Goal: Communication & Community: Answer question/provide support

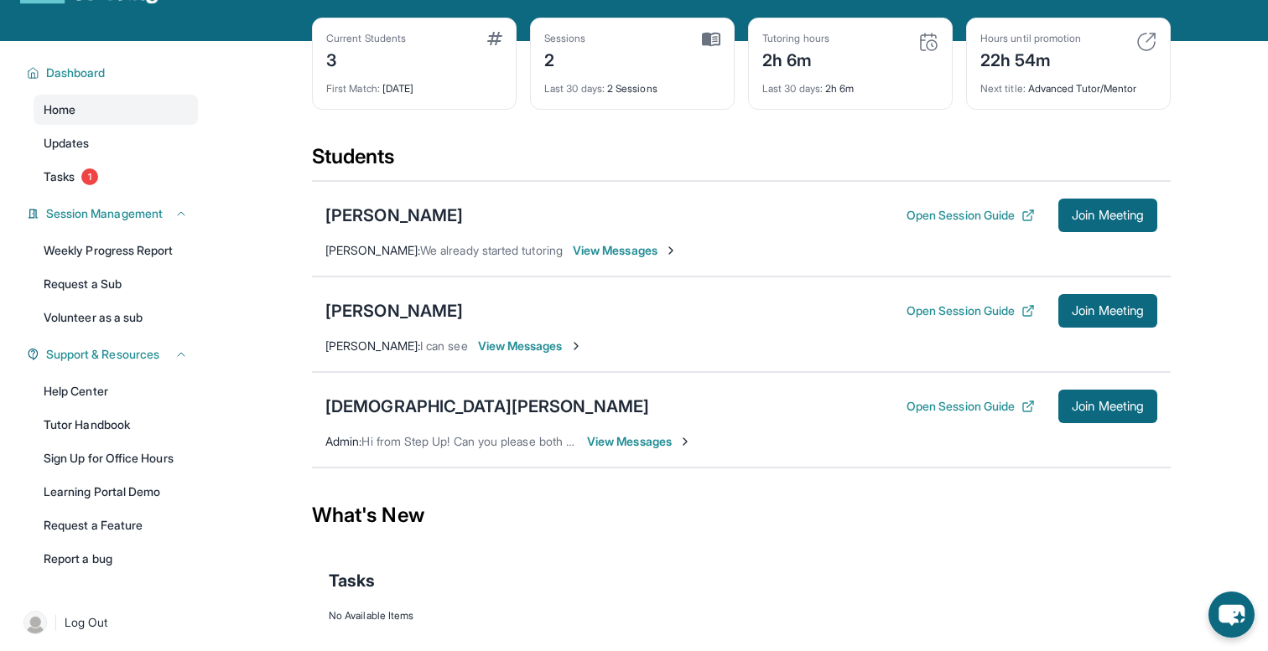
scroll to position [67, 0]
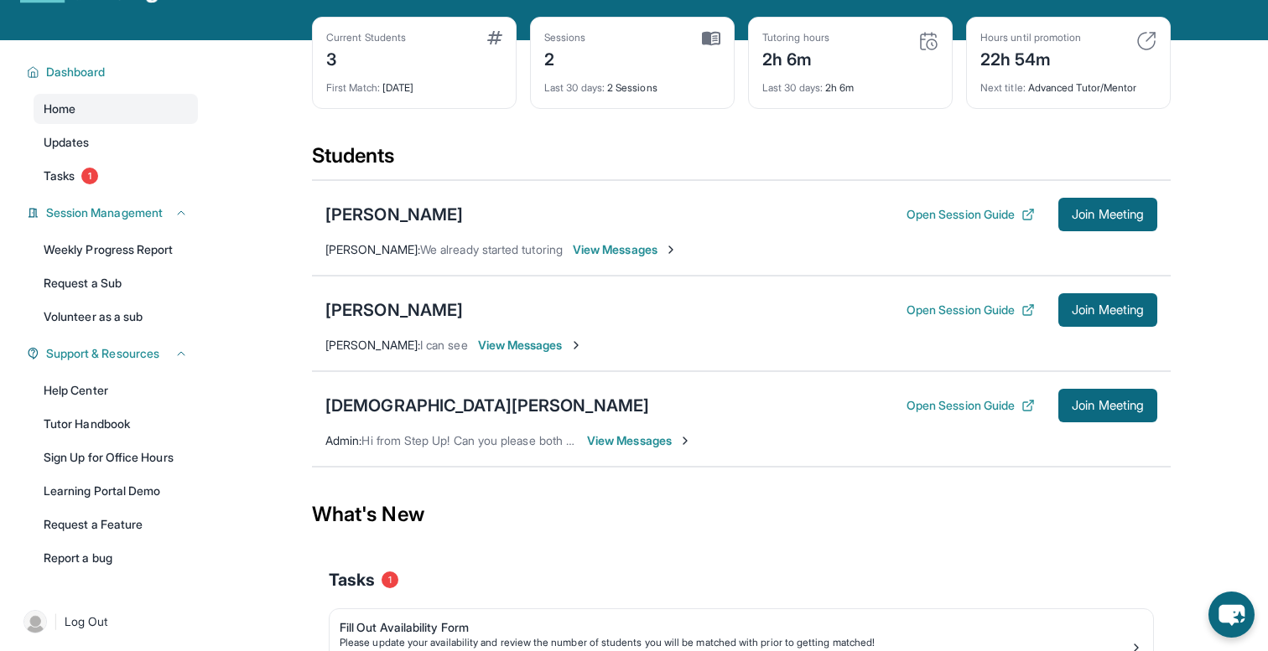
click at [531, 340] on span "View Messages" at bounding box center [530, 345] width 105 height 17
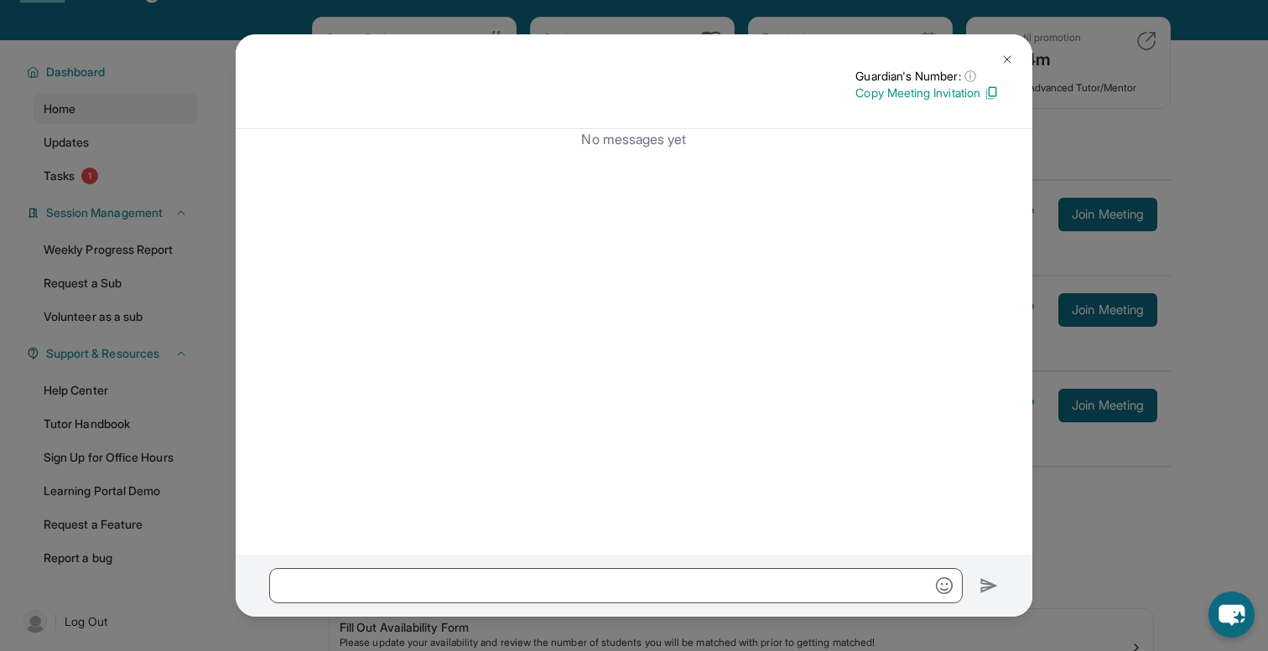
click at [1011, 55] on img at bounding box center [1006, 59] width 13 height 13
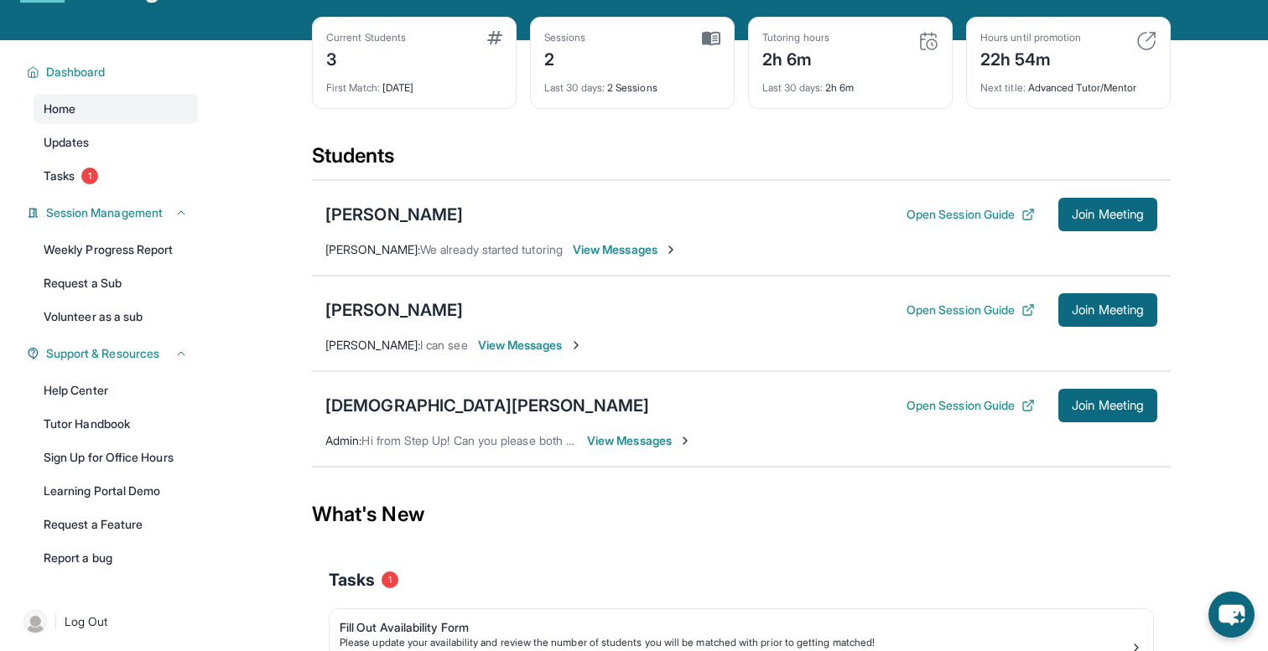
click at [609, 442] on span "View Messages" at bounding box center [639, 441] width 105 height 17
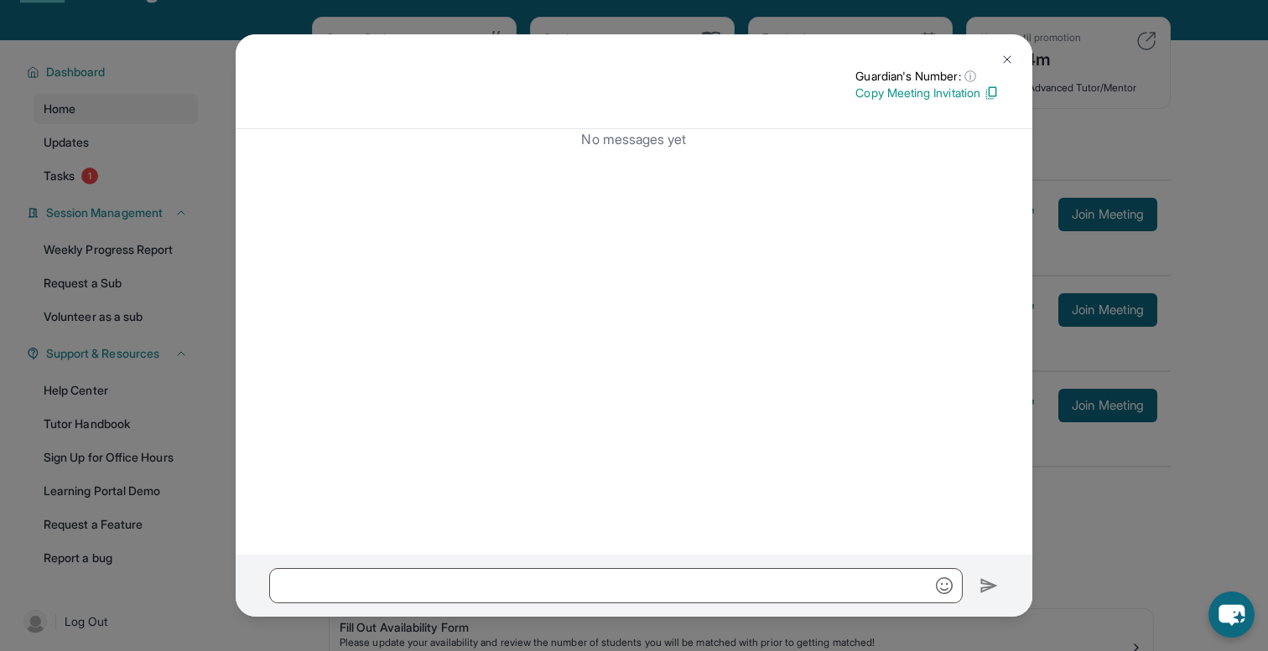
click at [1007, 59] on img at bounding box center [1006, 59] width 13 height 13
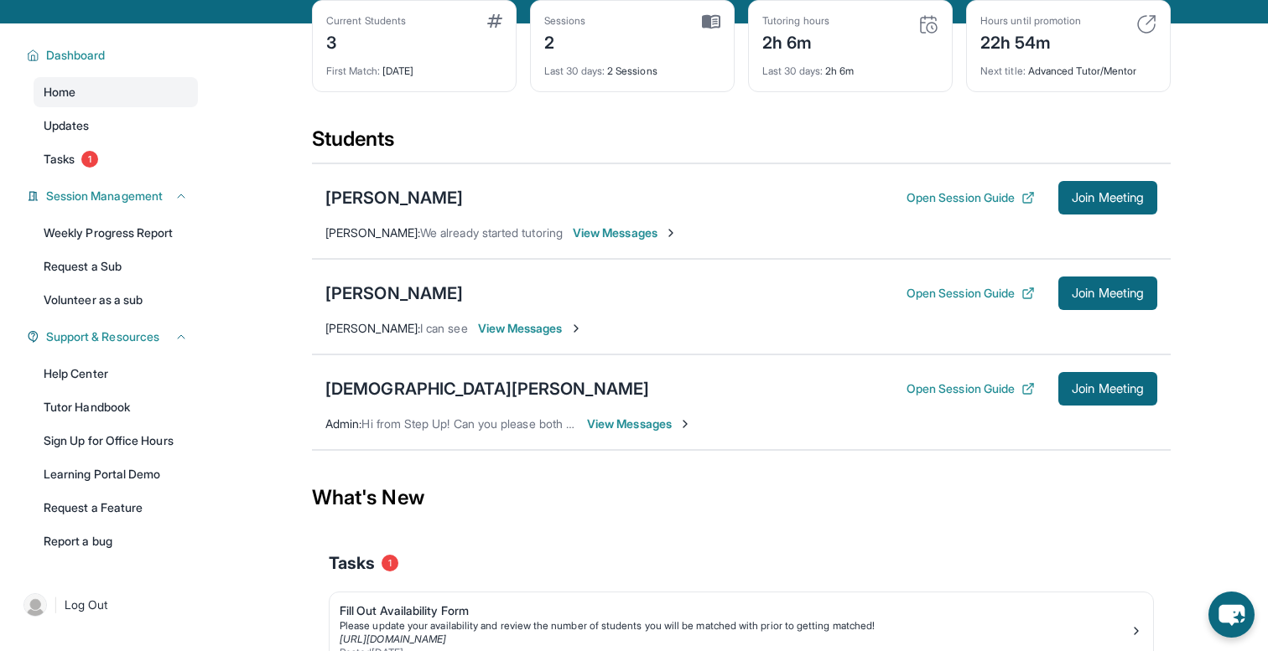
scroll to position [90, 0]
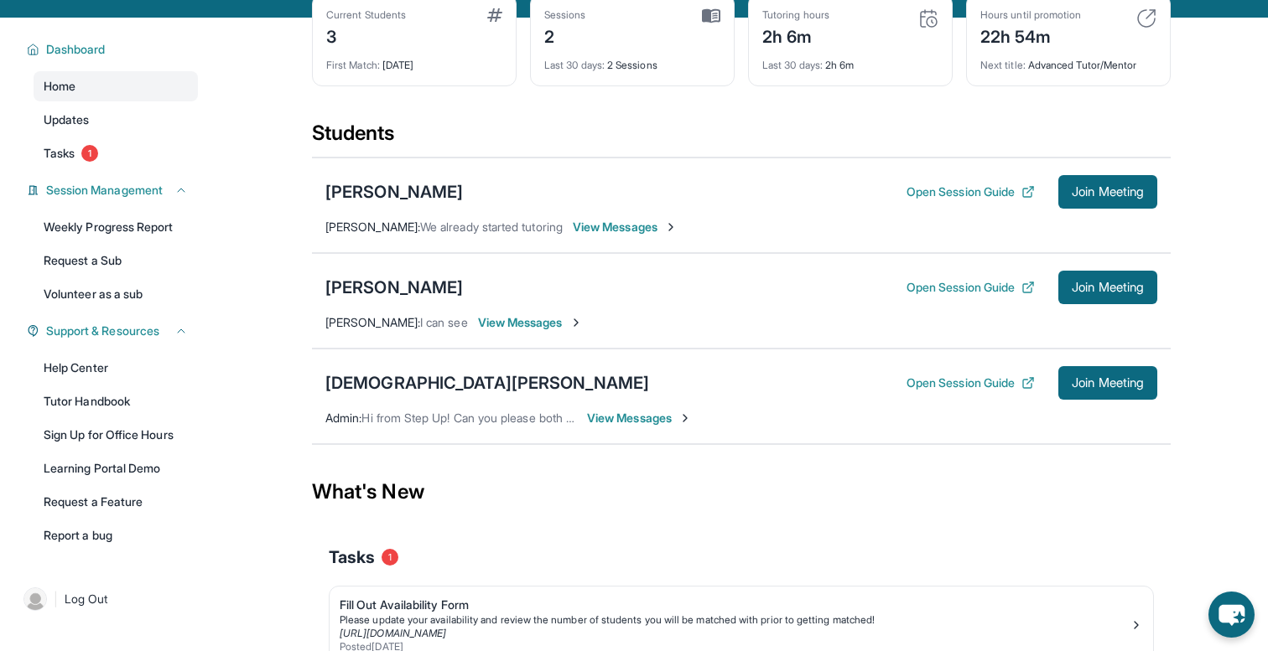
click at [611, 416] on span "View Messages" at bounding box center [639, 418] width 105 height 17
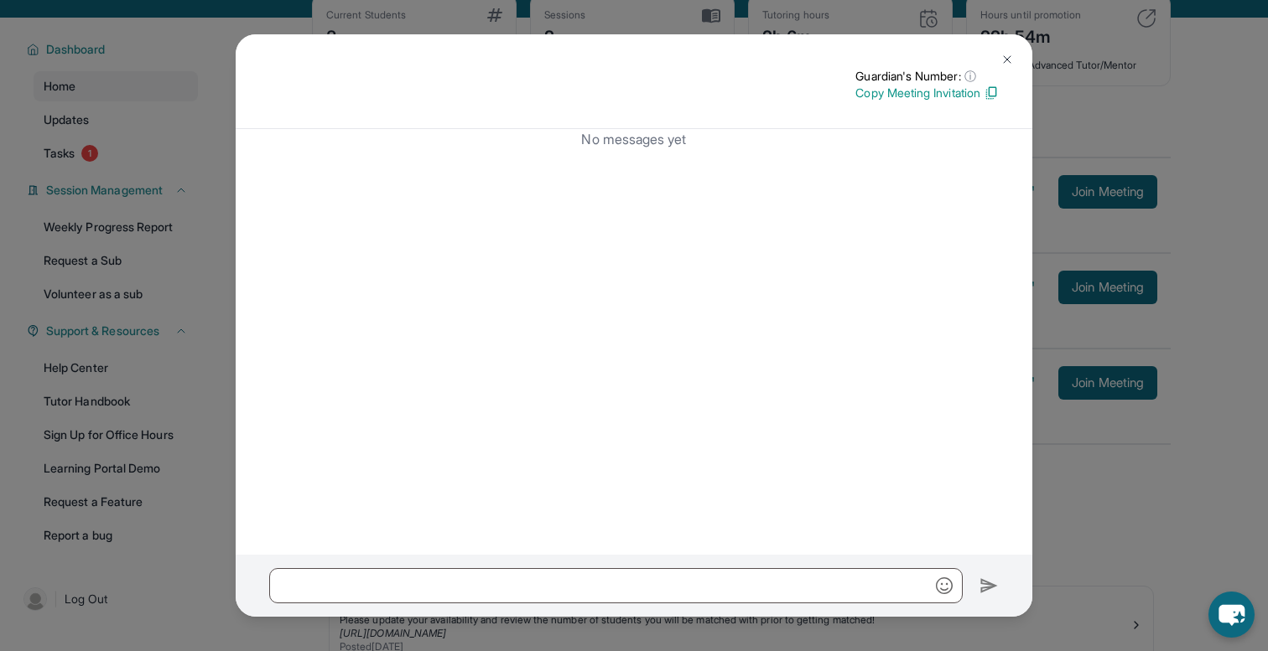
click at [1004, 55] on img at bounding box center [1006, 59] width 13 height 13
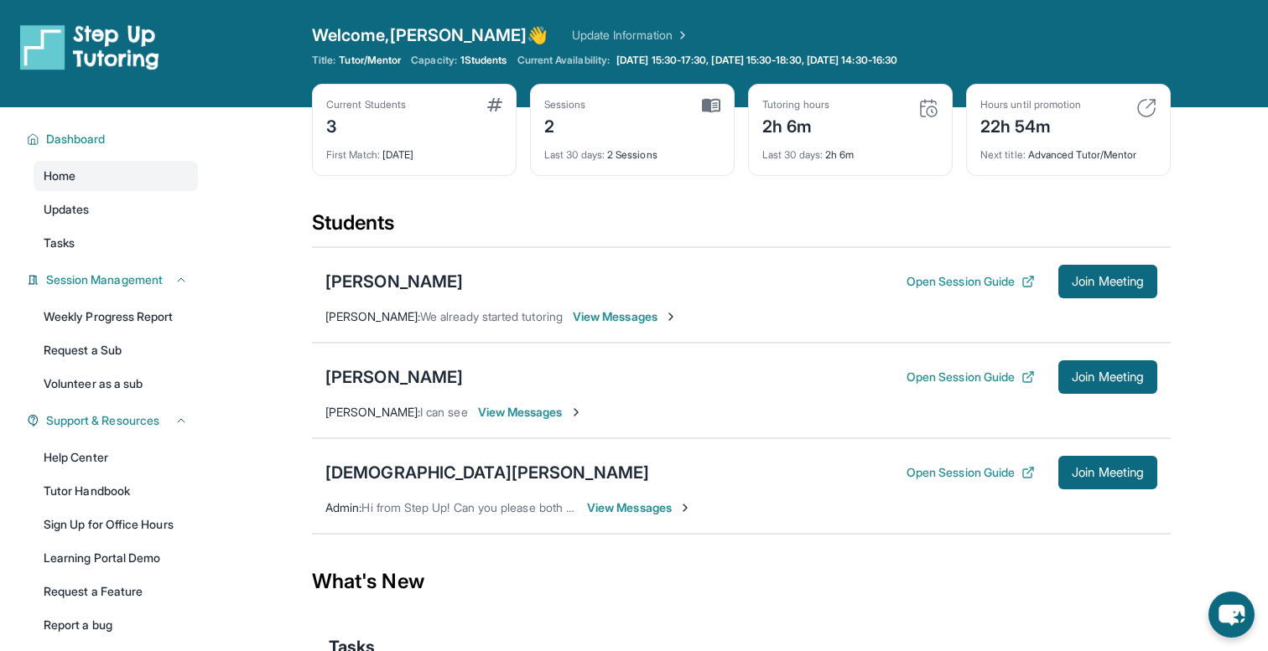
click at [563, 407] on span "View Messages" at bounding box center [530, 412] width 105 height 17
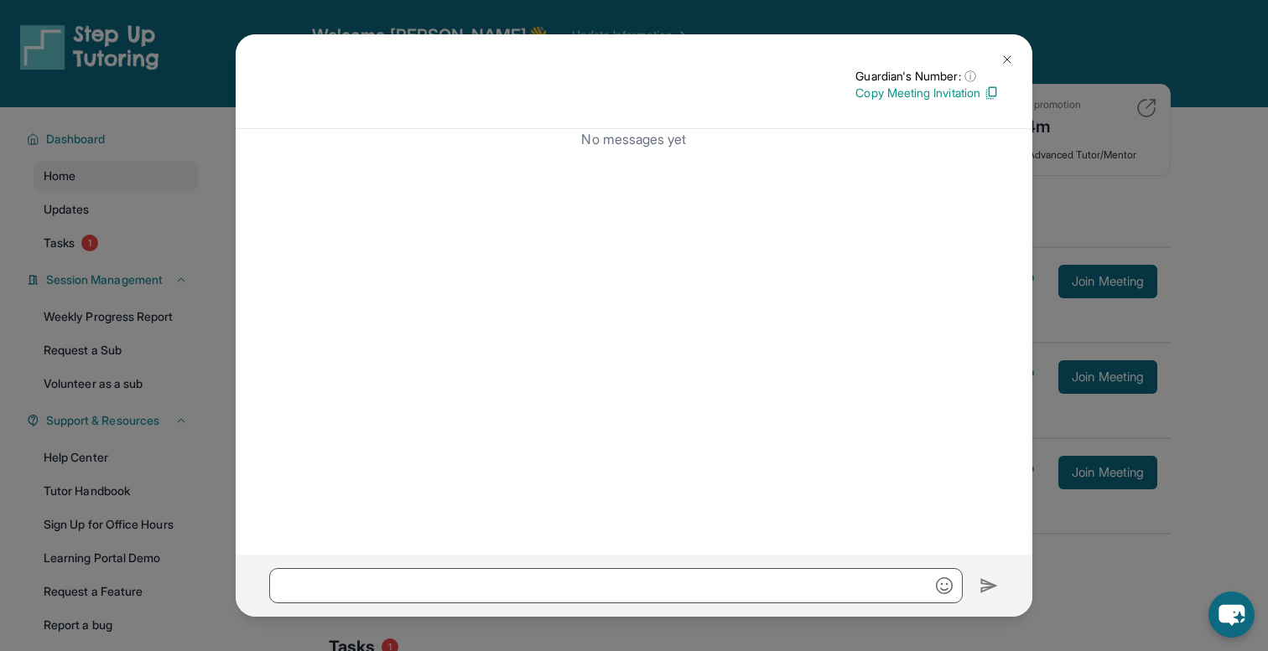
click at [1004, 54] on img at bounding box center [1006, 59] width 13 height 13
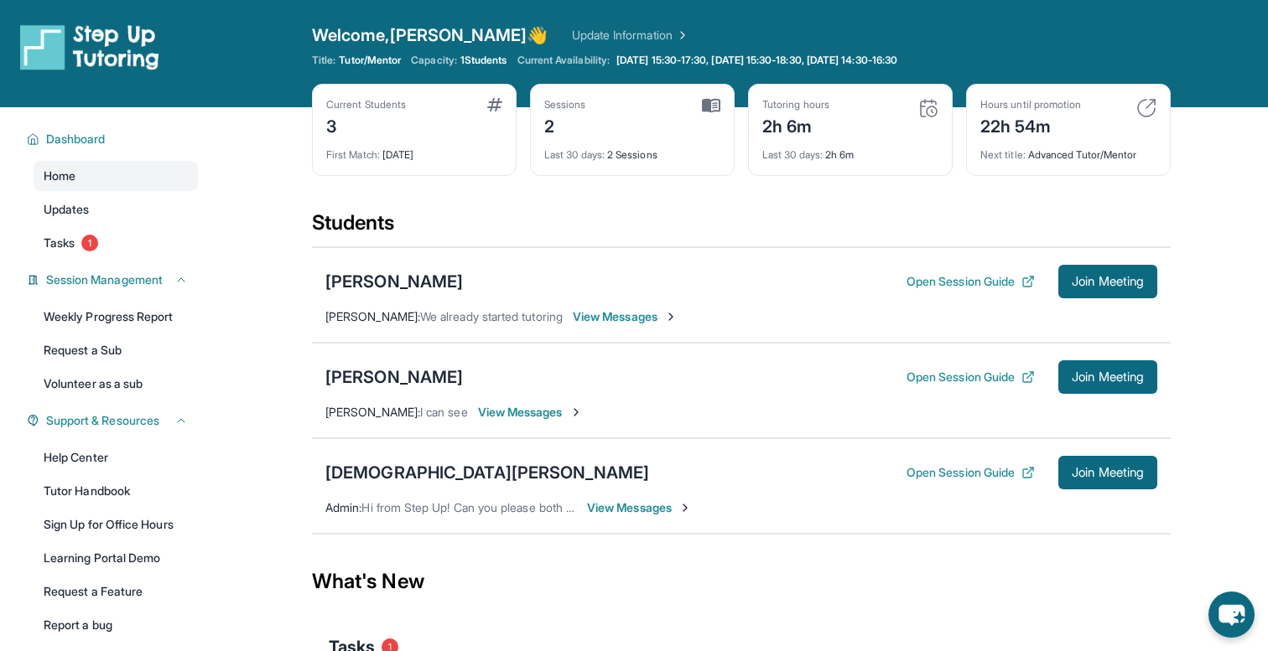
click at [654, 501] on span "View Messages" at bounding box center [639, 508] width 105 height 17
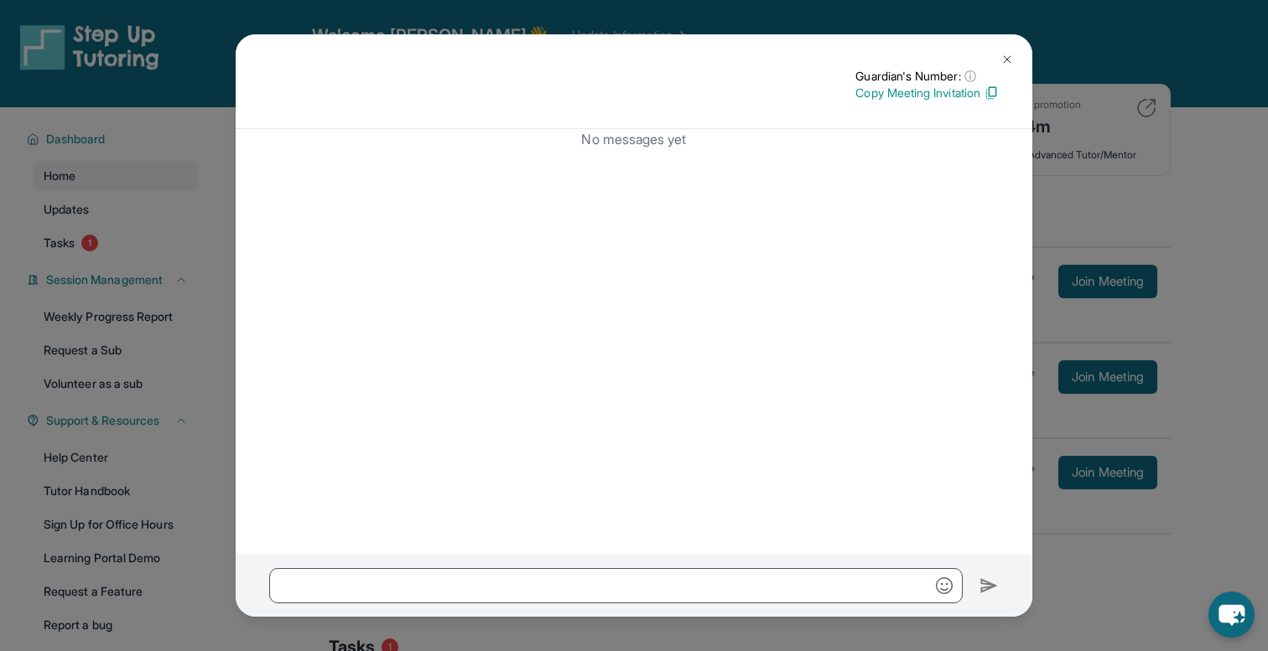
click at [1006, 55] on img at bounding box center [1006, 59] width 13 height 13
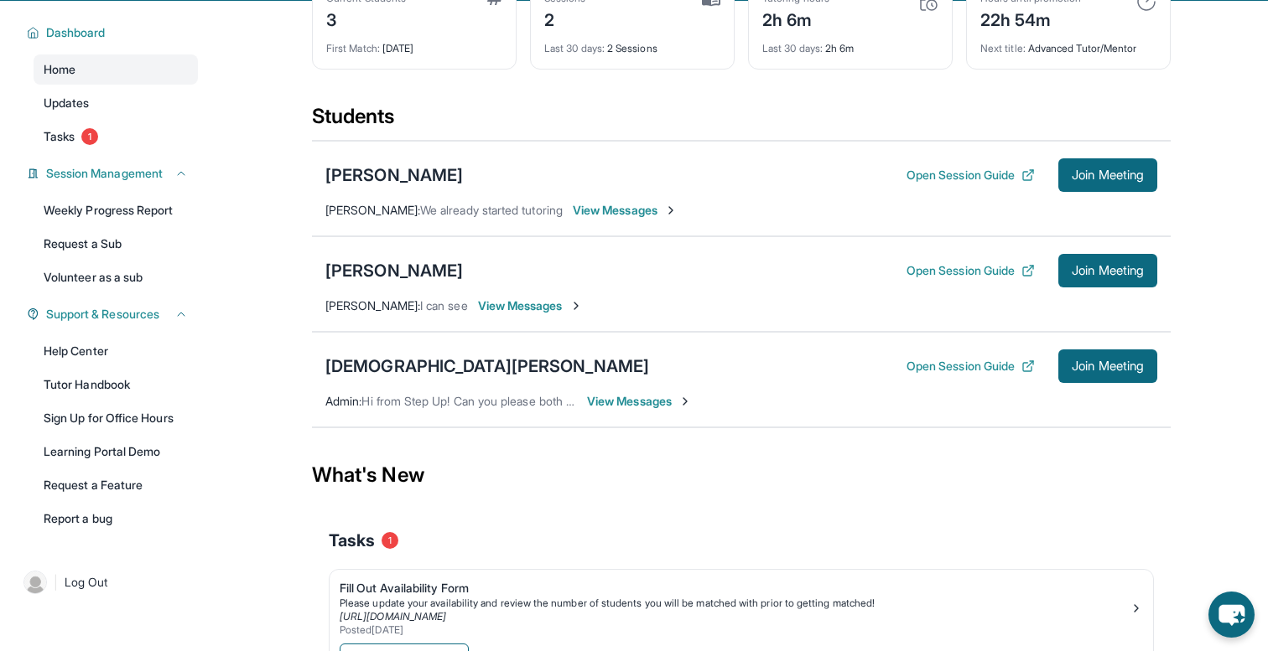
scroll to position [79, 0]
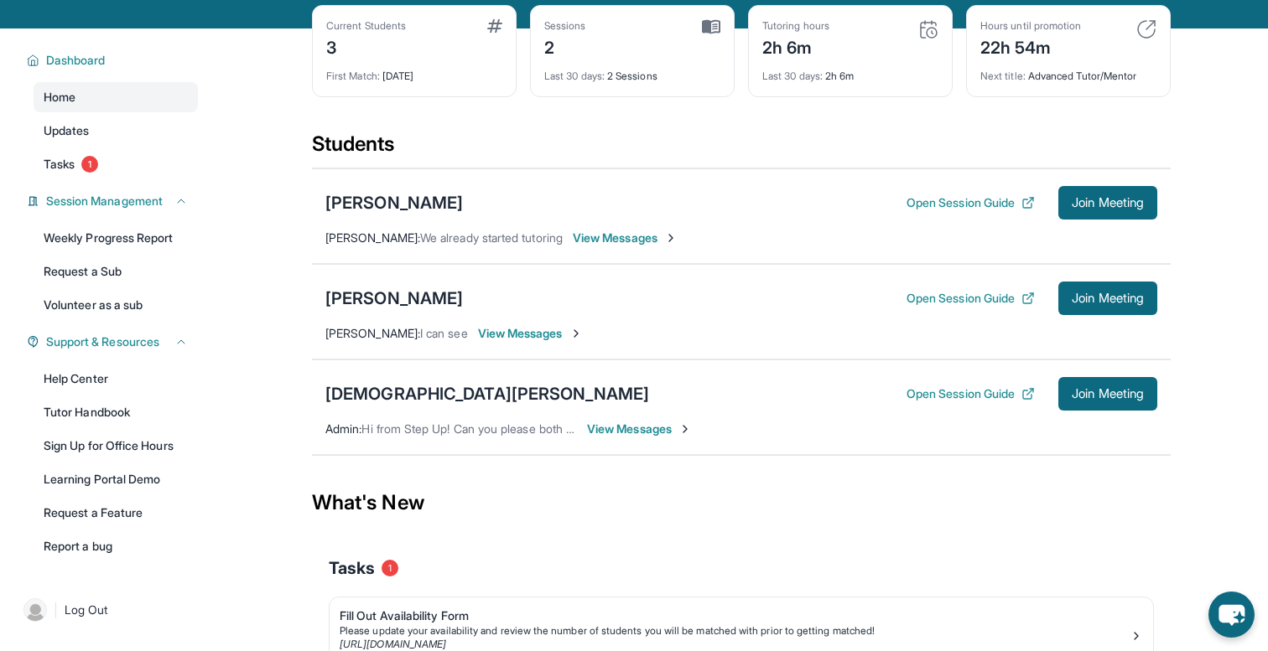
click at [612, 429] on span "View Messages" at bounding box center [639, 429] width 105 height 17
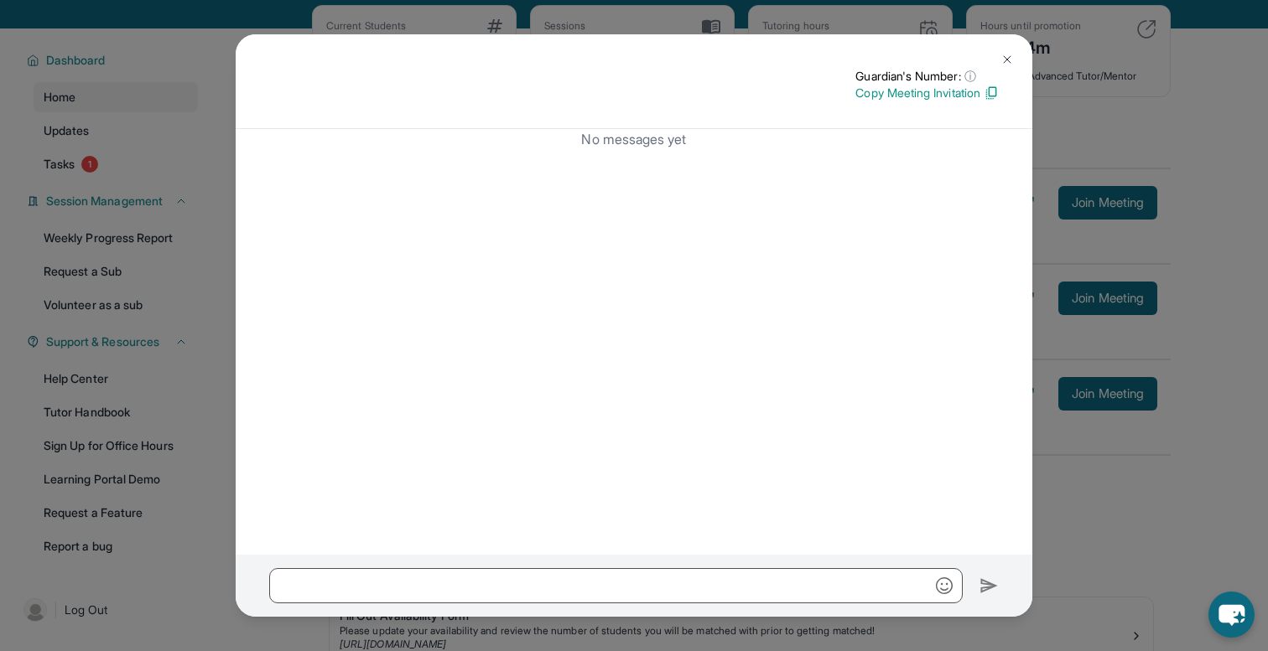
click at [1166, 185] on div "Guardian's Number: ⓘ This isn't the guardian's real number — it's a private for…" at bounding box center [634, 325] width 1268 height 651
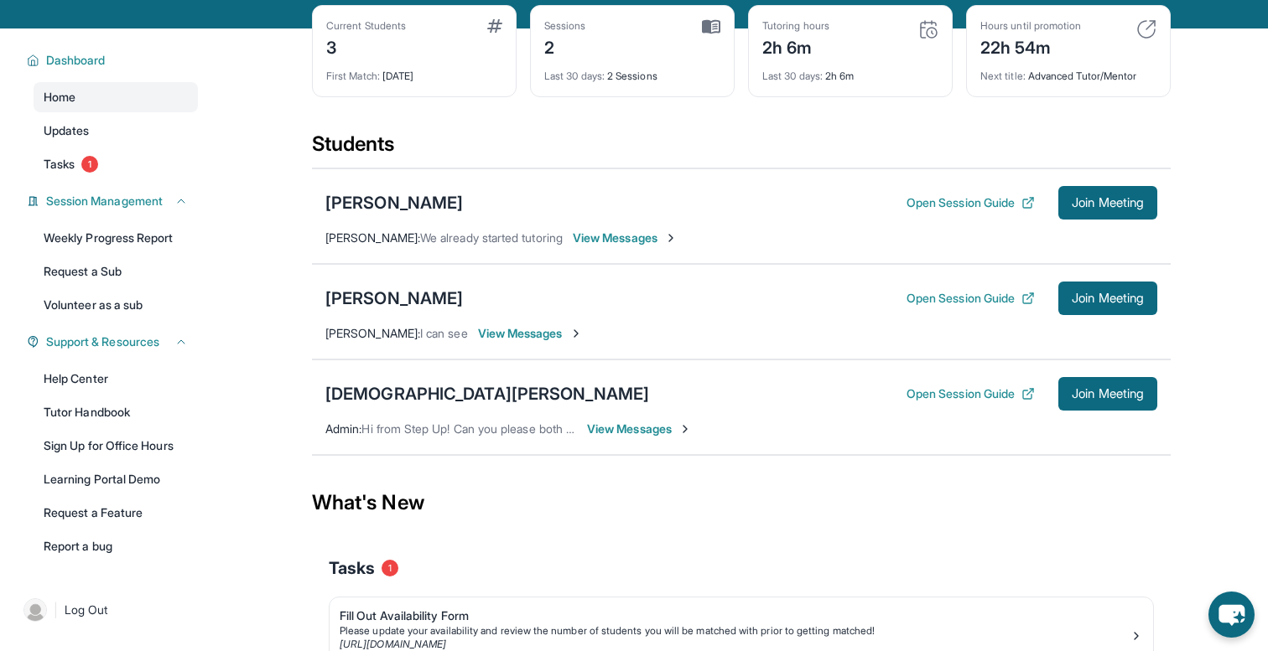
click at [558, 330] on span "View Messages" at bounding box center [530, 333] width 105 height 17
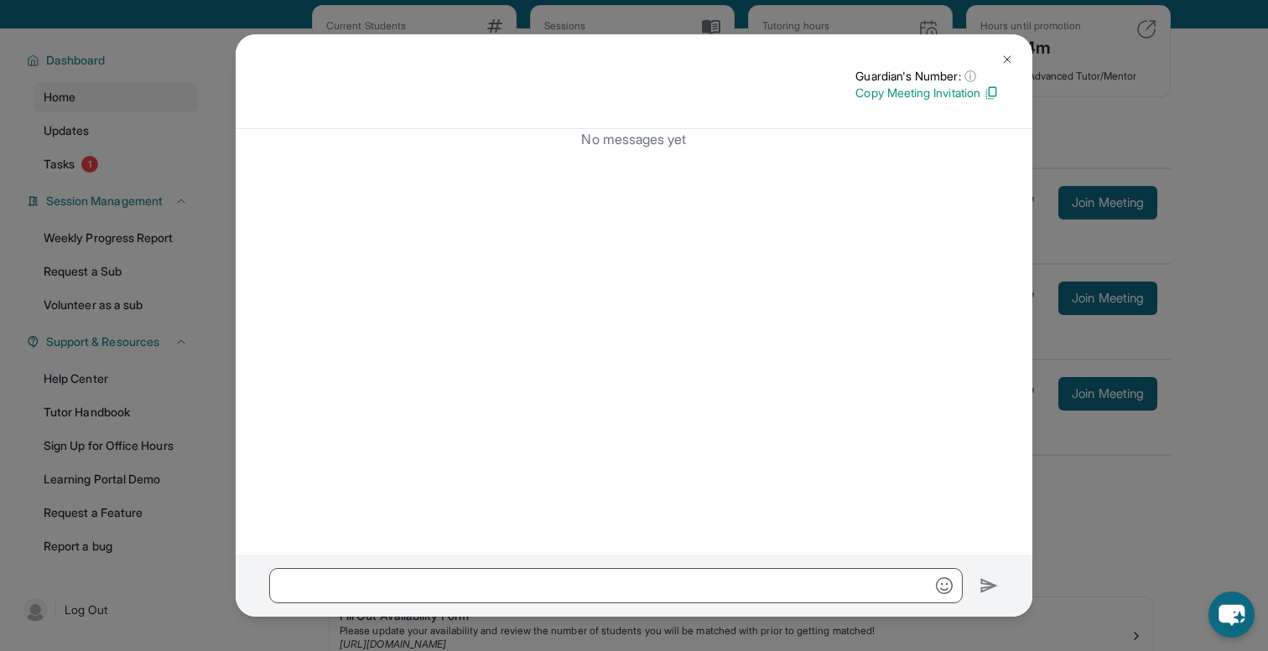
click at [1001, 59] on img at bounding box center [1006, 59] width 13 height 13
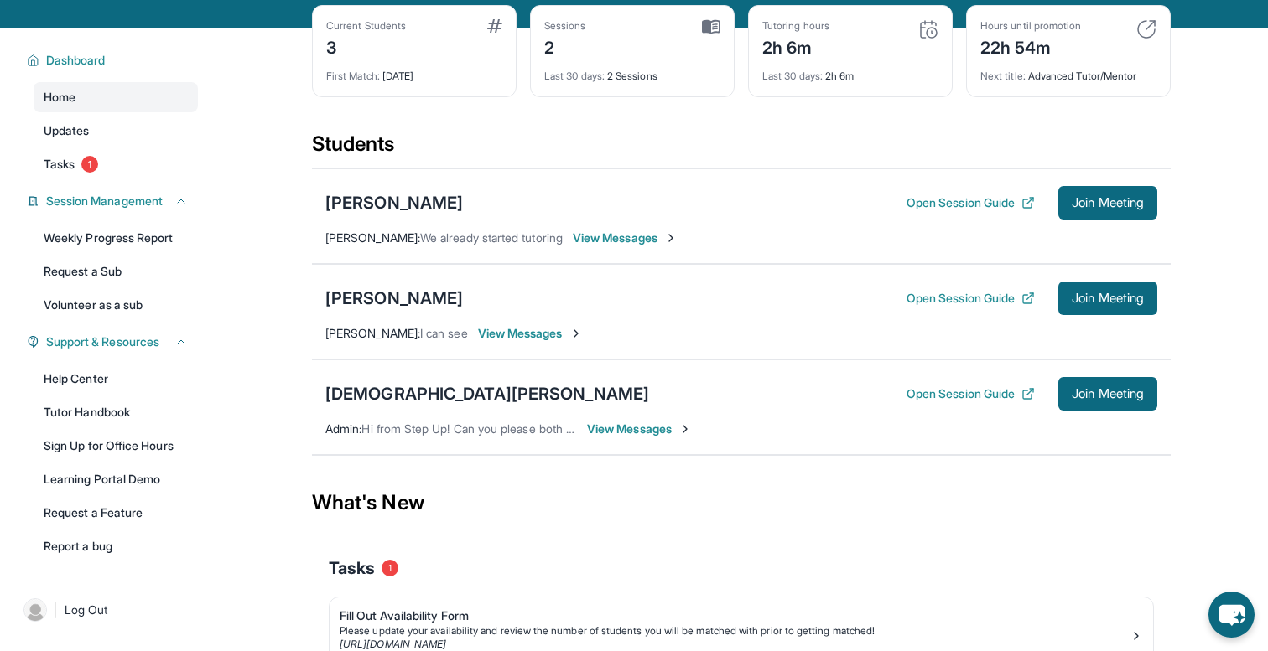
click at [516, 333] on span "View Messages" at bounding box center [530, 333] width 105 height 17
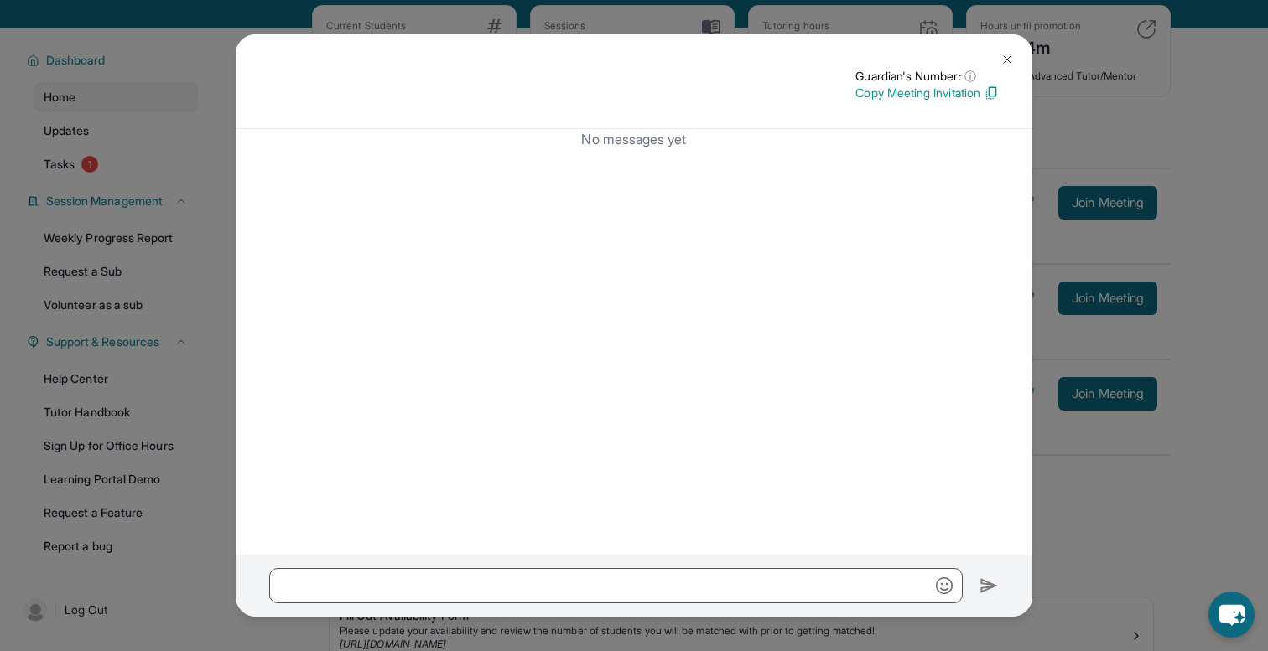
click at [1009, 53] on img at bounding box center [1006, 59] width 13 height 13
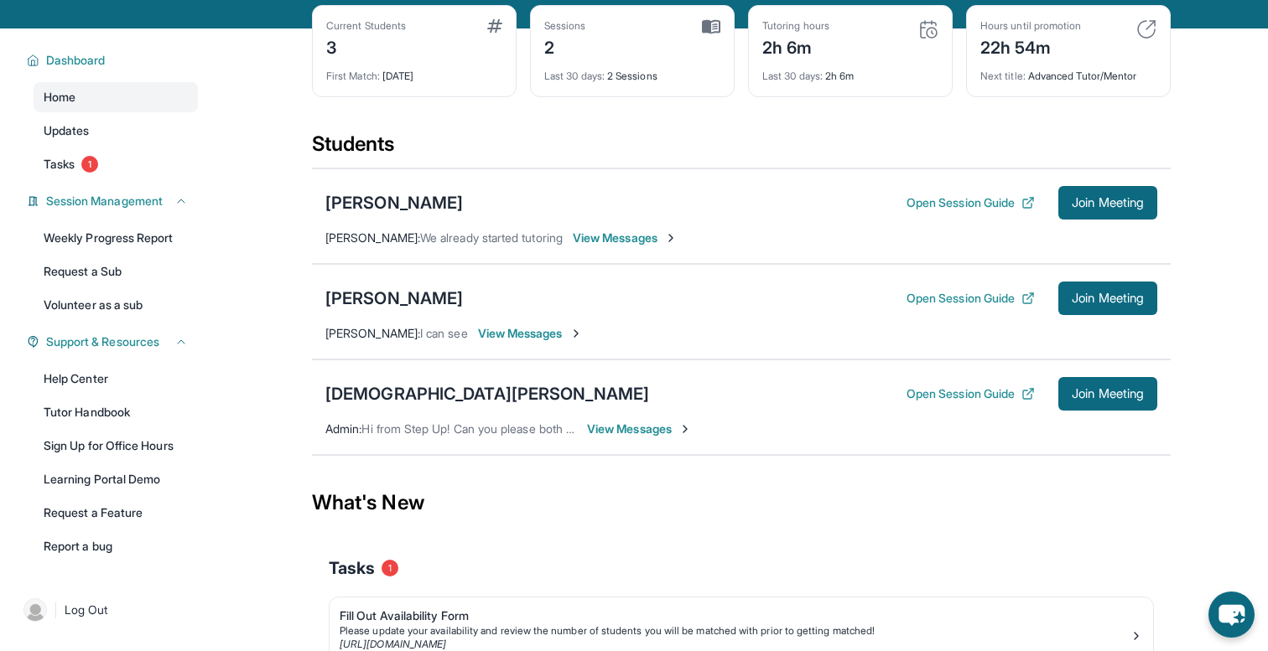
click at [608, 436] on span "View Messages" at bounding box center [639, 429] width 105 height 17
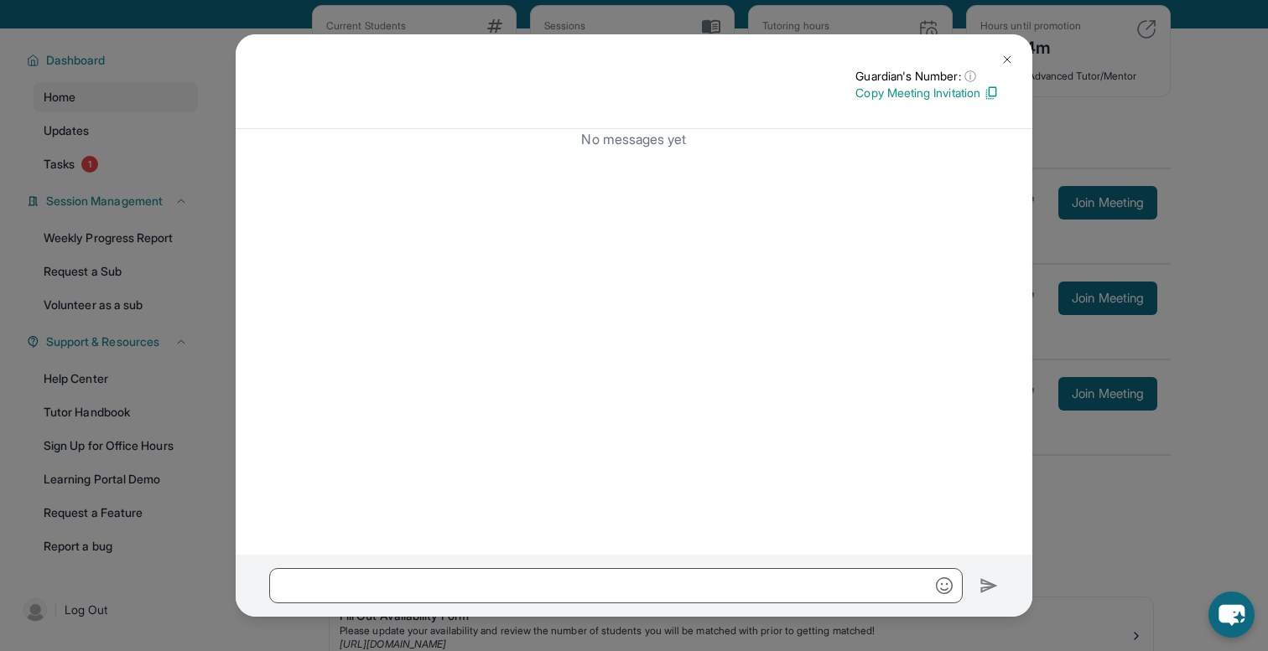
click at [1004, 53] on img at bounding box center [1006, 59] width 13 height 13
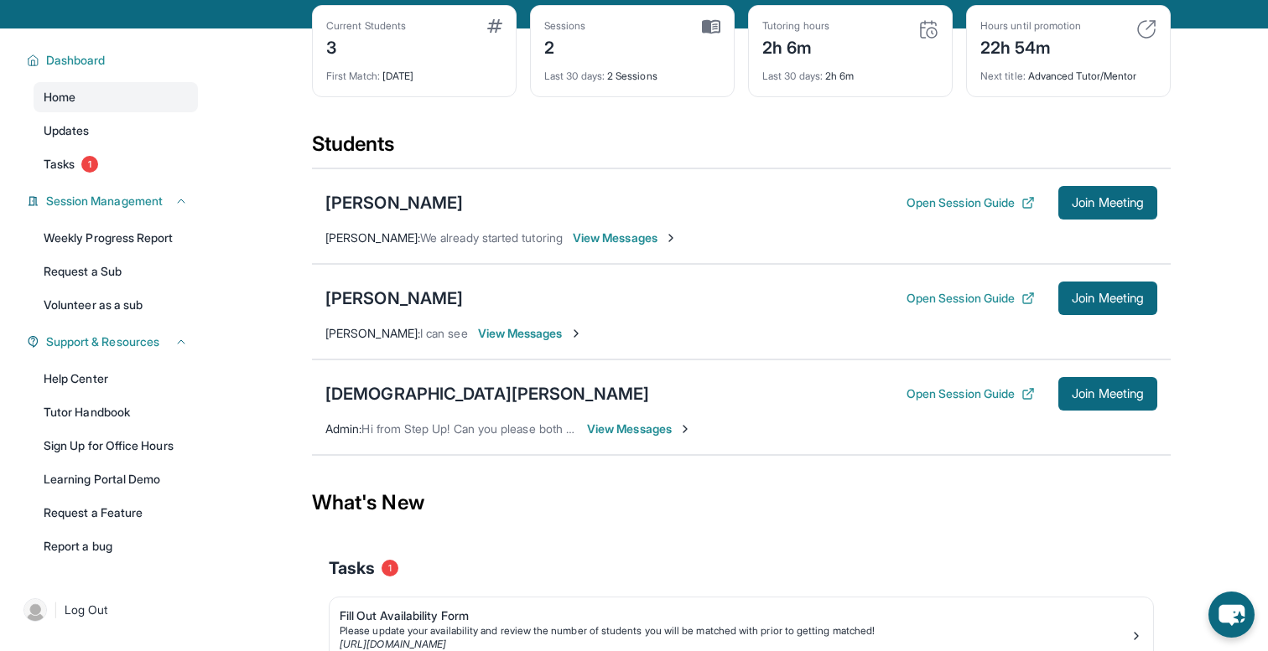
click at [356, 434] on span "Admin :" at bounding box center [343, 429] width 36 height 14
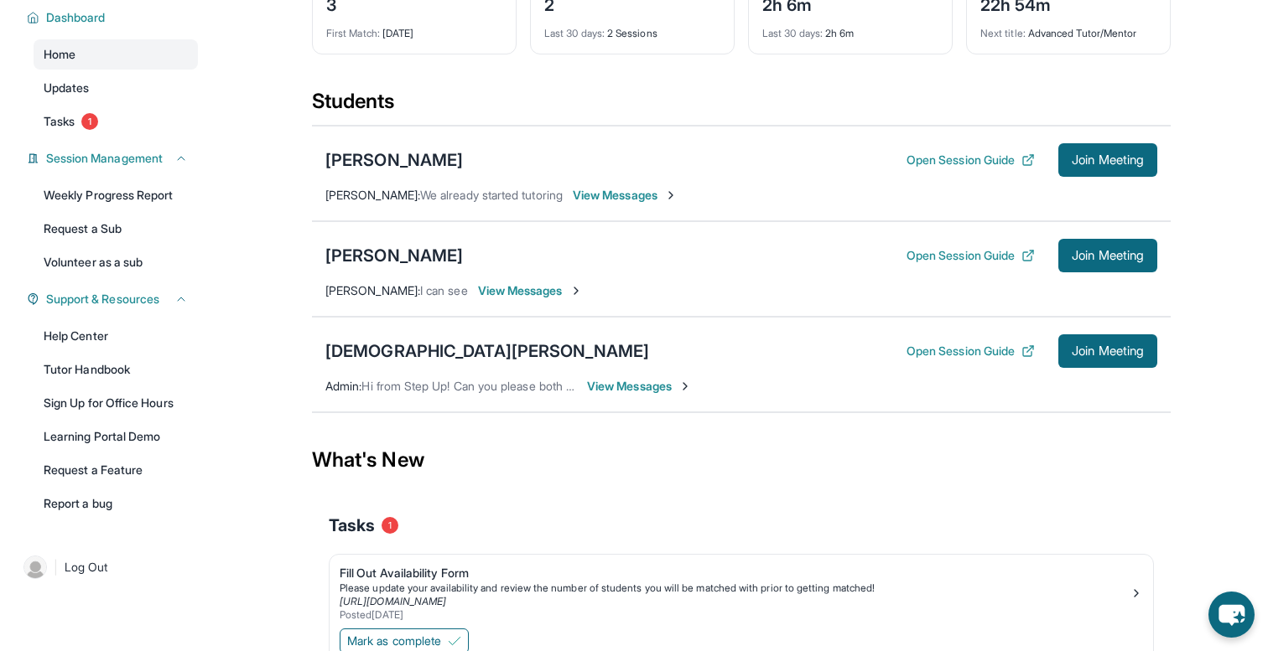
scroll to position [140, 0]
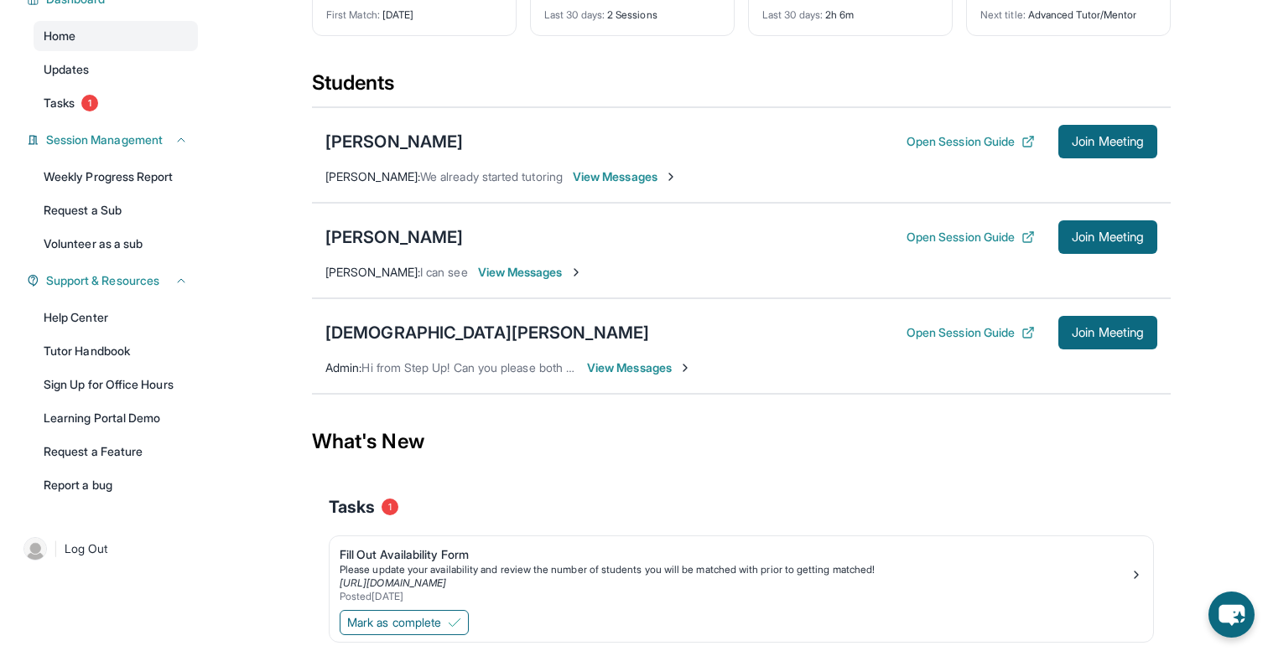
click at [601, 370] on span "View Messages" at bounding box center [639, 368] width 105 height 17
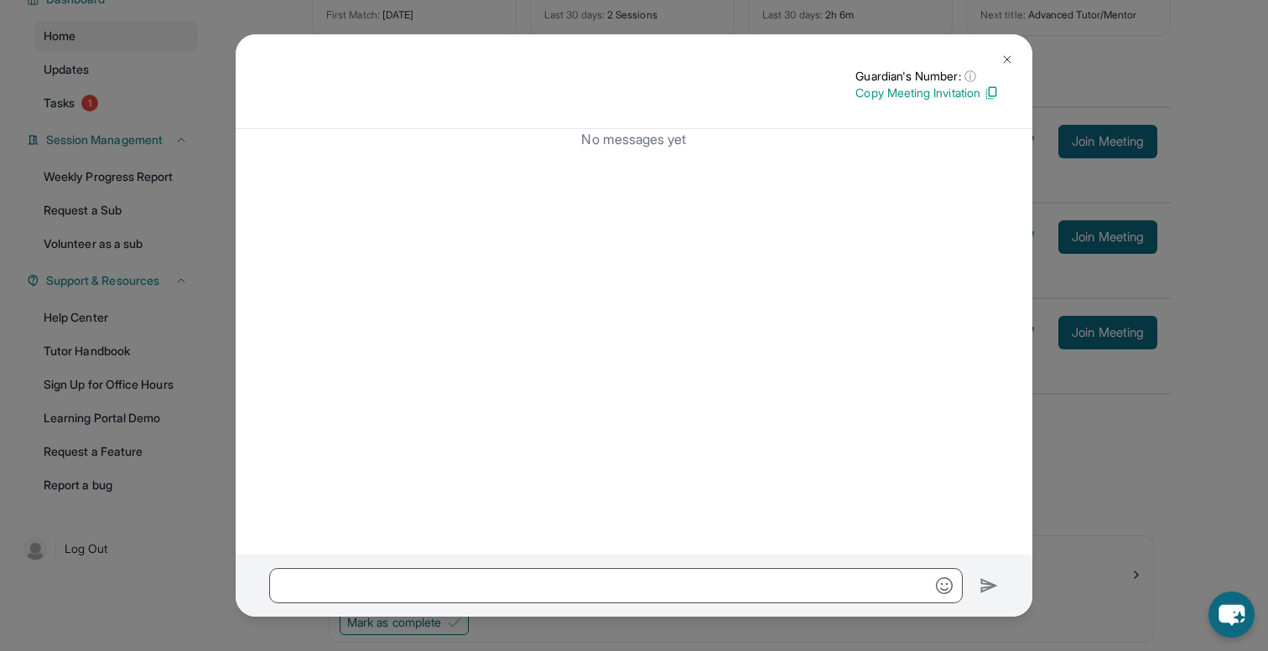
click at [1010, 57] on img at bounding box center [1006, 59] width 13 height 13
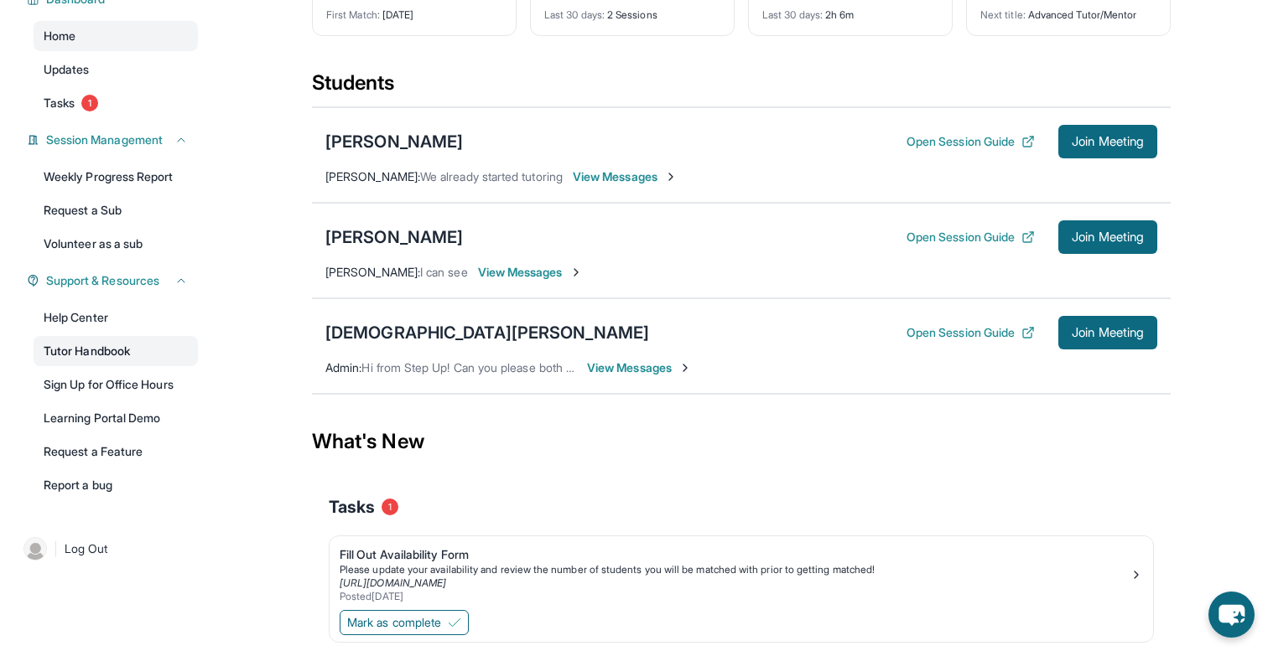
click at [109, 359] on link "Tutor Handbook" at bounding box center [116, 351] width 164 height 30
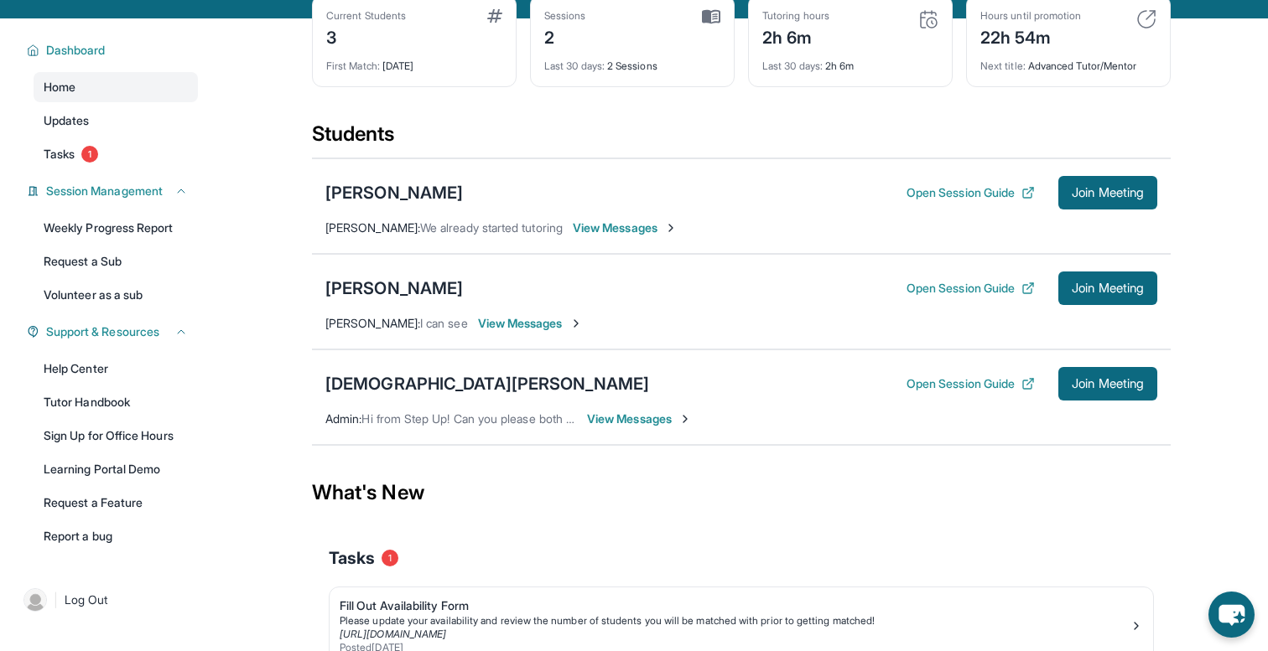
scroll to position [57, 0]
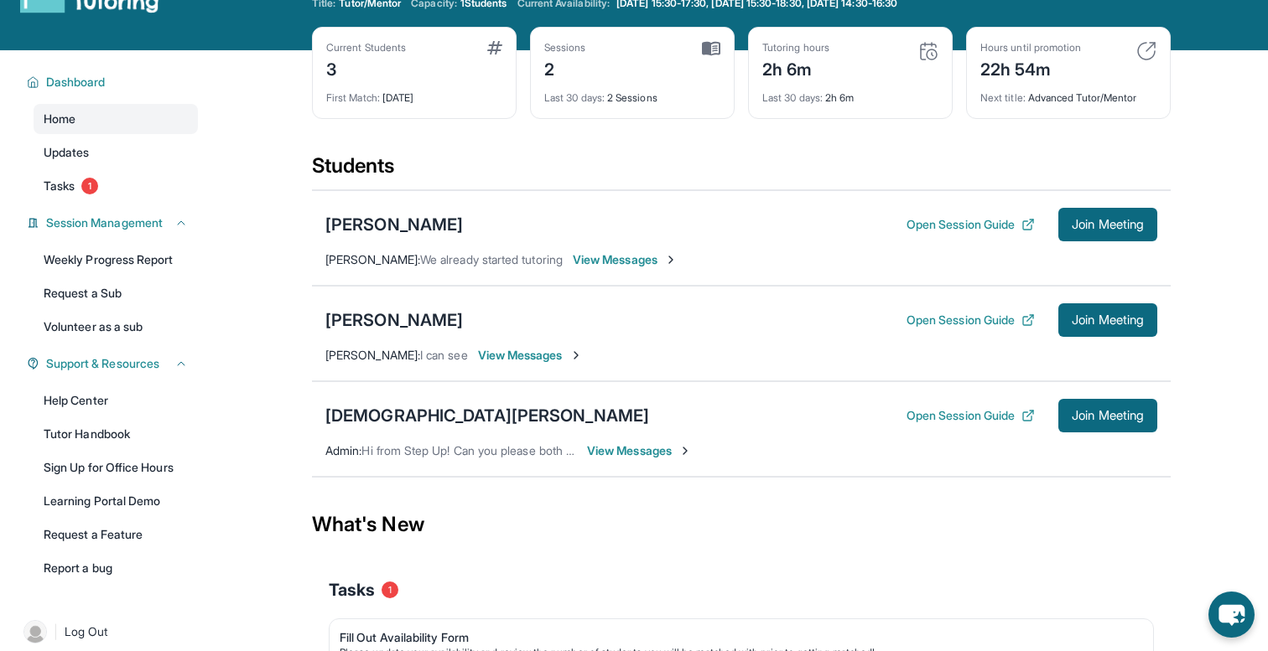
click at [515, 353] on span "View Messages" at bounding box center [530, 355] width 105 height 17
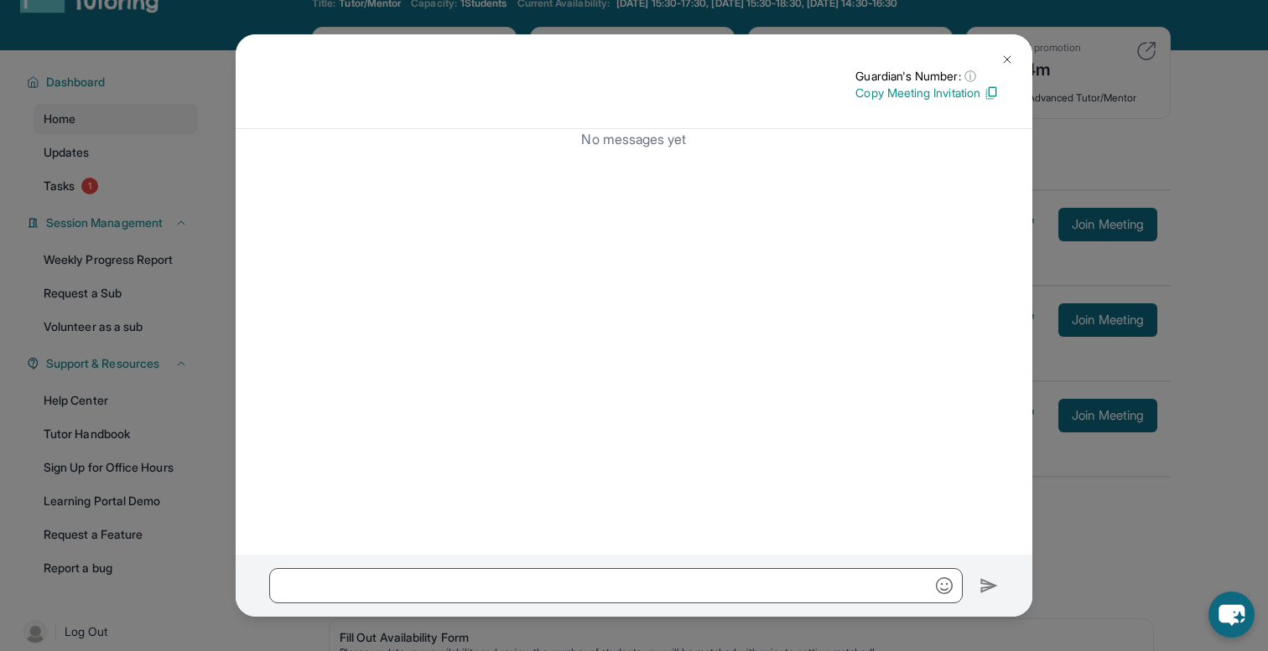
click at [1004, 60] on img at bounding box center [1006, 59] width 13 height 13
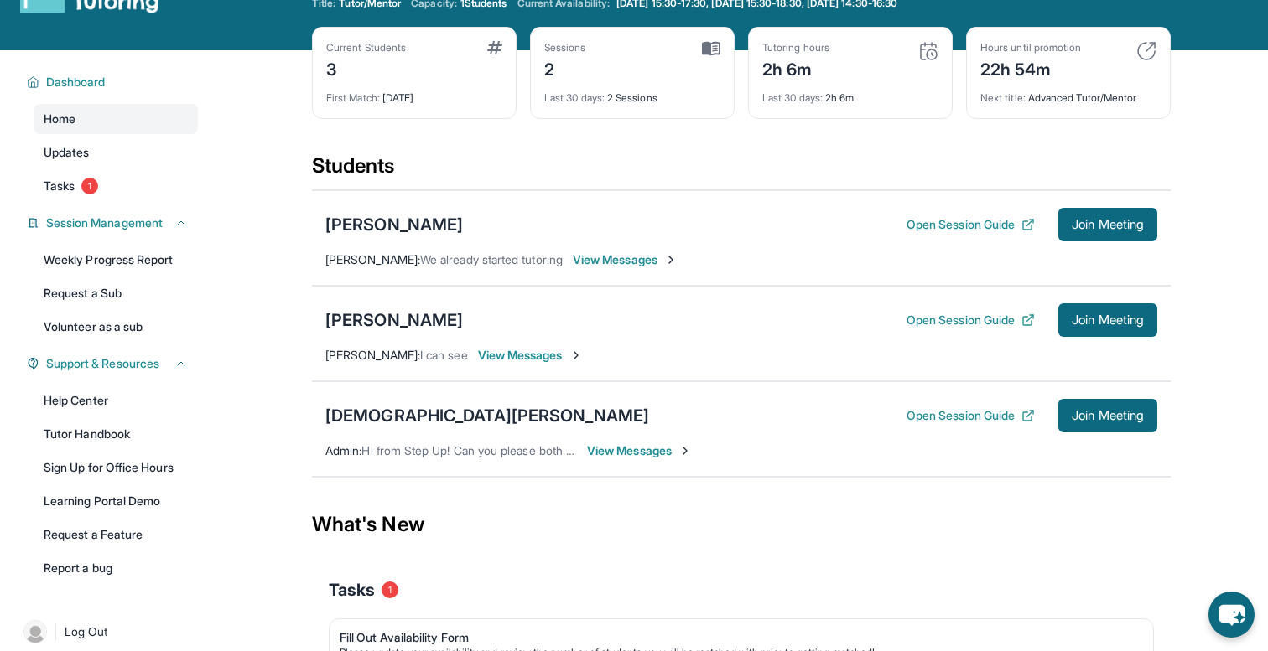
click at [623, 459] on span "View Messages" at bounding box center [639, 451] width 105 height 17
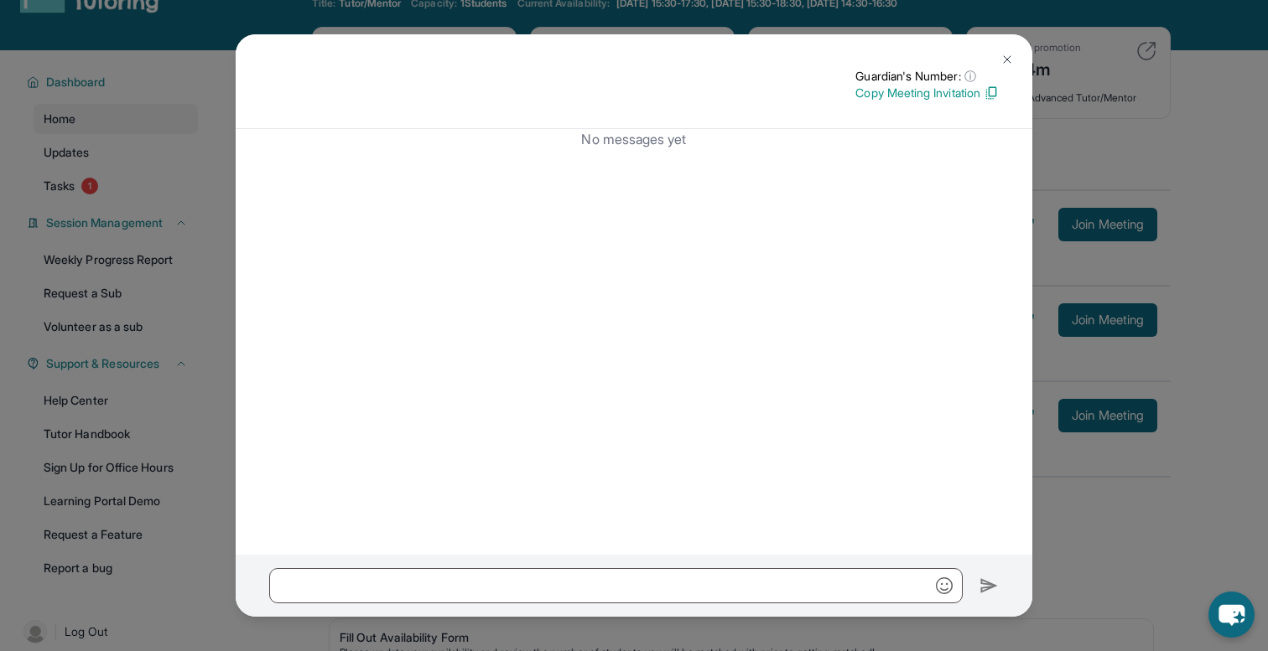
click at [1003, 60] on img at bounding box center [1006, 59] width 13 height 13
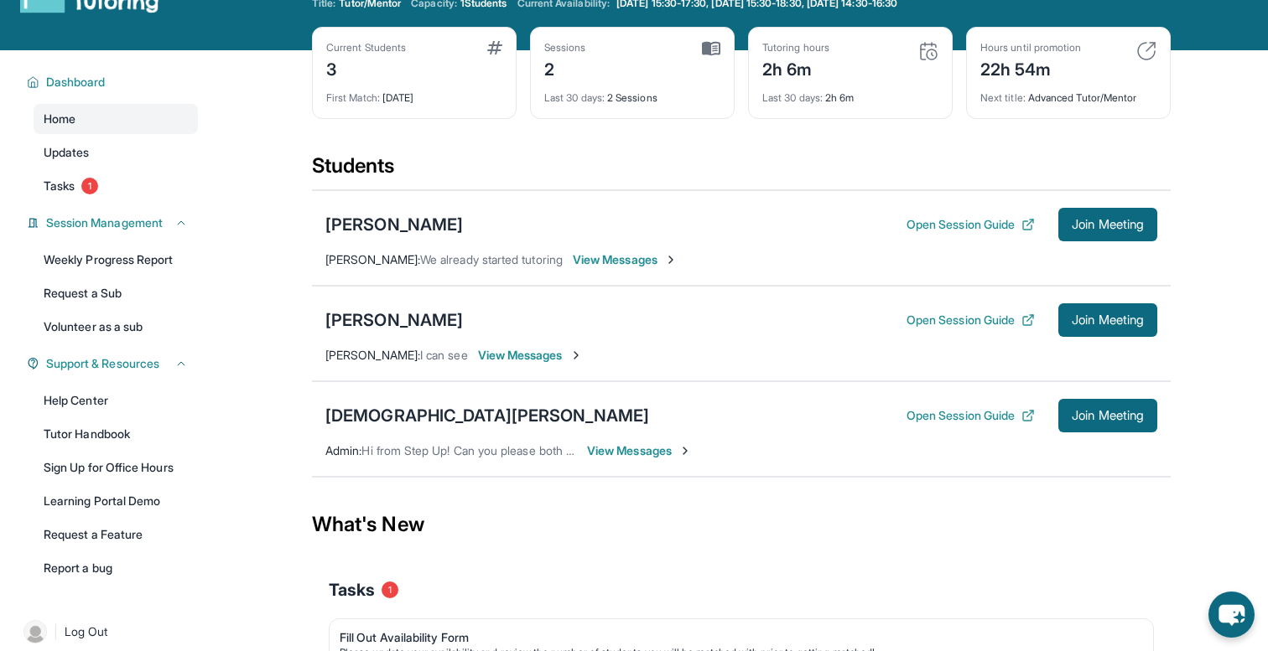
click at [530, 356] on span "View Messages" at bounding box center [530, 355] width 105 height 17
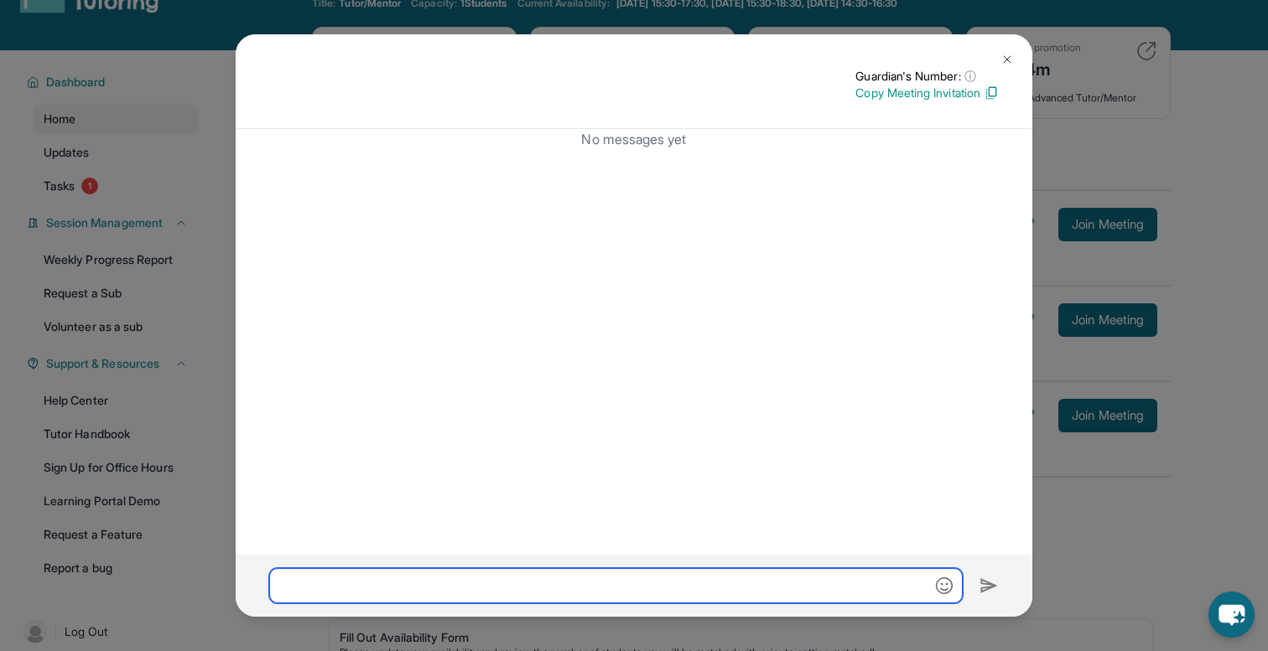
click at [604, 572] on input "text" at bounding box center [615, 585] width 693 height 35
type input "**"
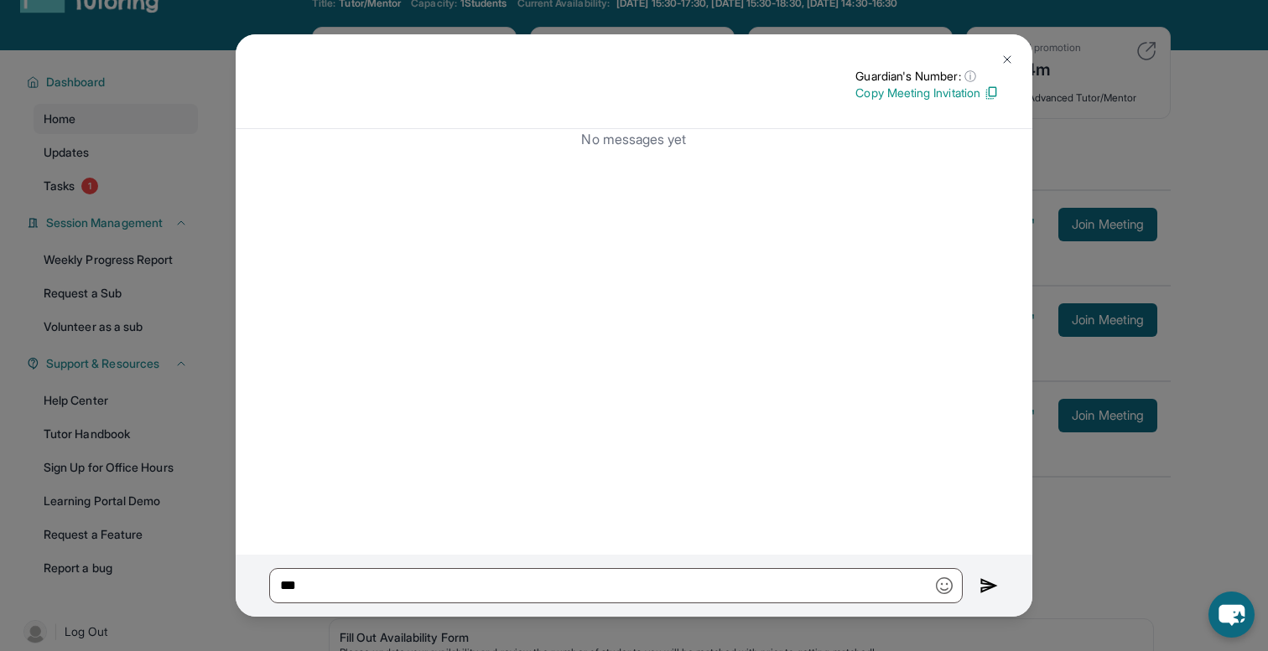
click at [994, 589] on img at bounding box center [988, 586] width 19 height 20
click at [985, 578] on img at bounding box center [988, 586] width 19 height 20
click at [1011, 63] on img at bounding box center [1006, 59] width 13 height 13
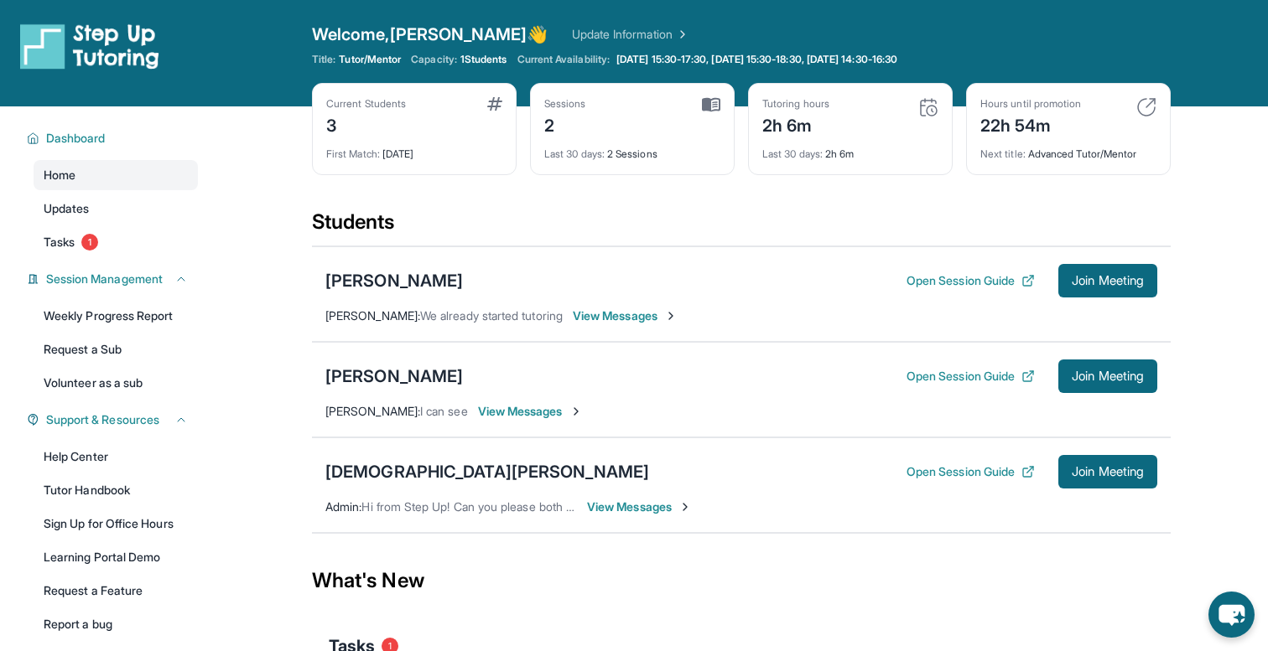
scroll to position [0, 0]
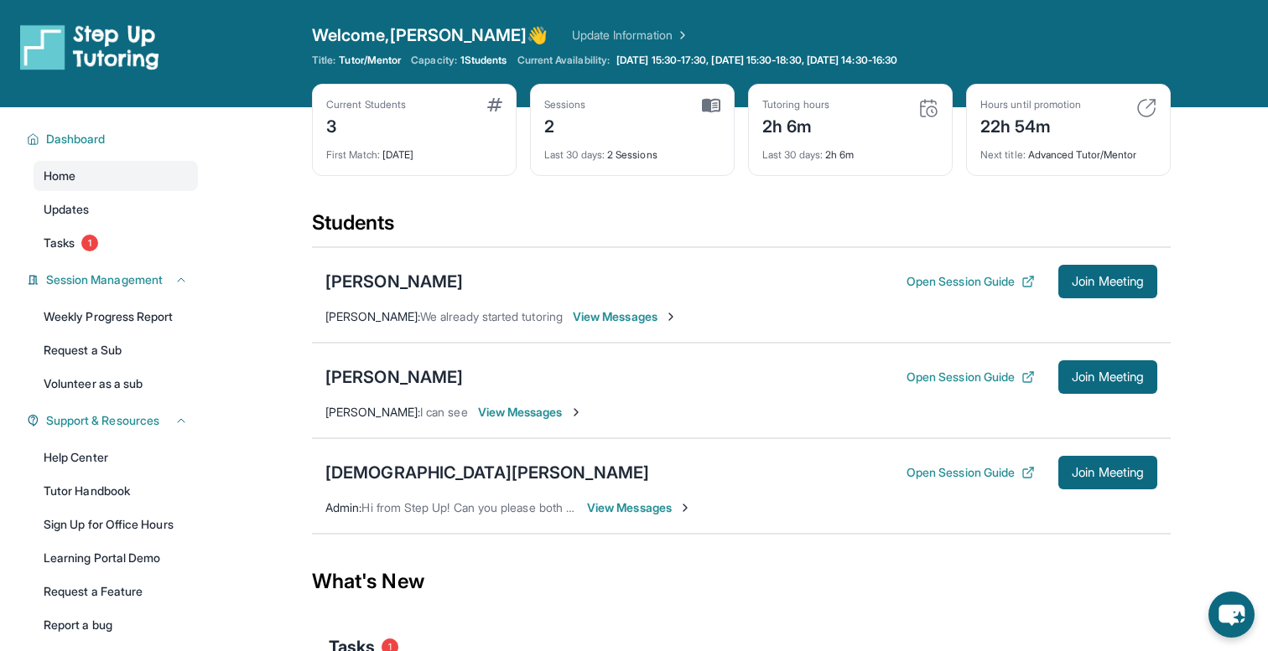
click at [544, 415] on span "View Messages" at bounding box center [530, 412] width 105 height 17
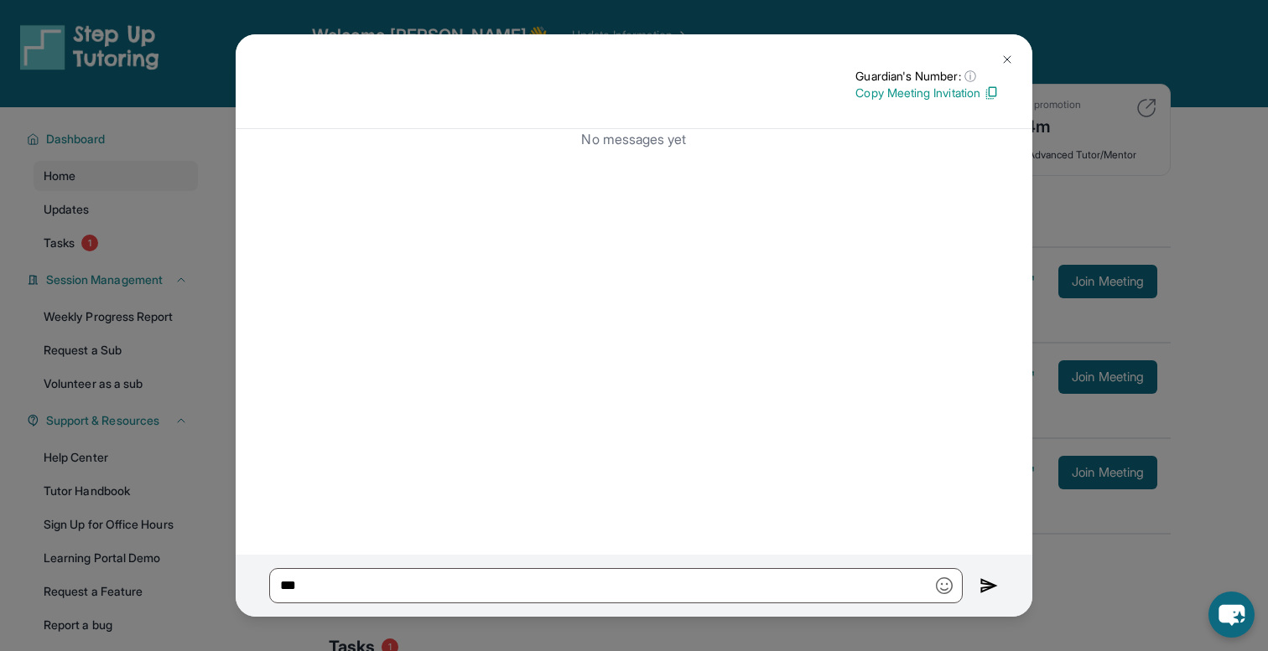
click at [1007, 61] on img at bounding box center [1006, 59] width 13 height 13
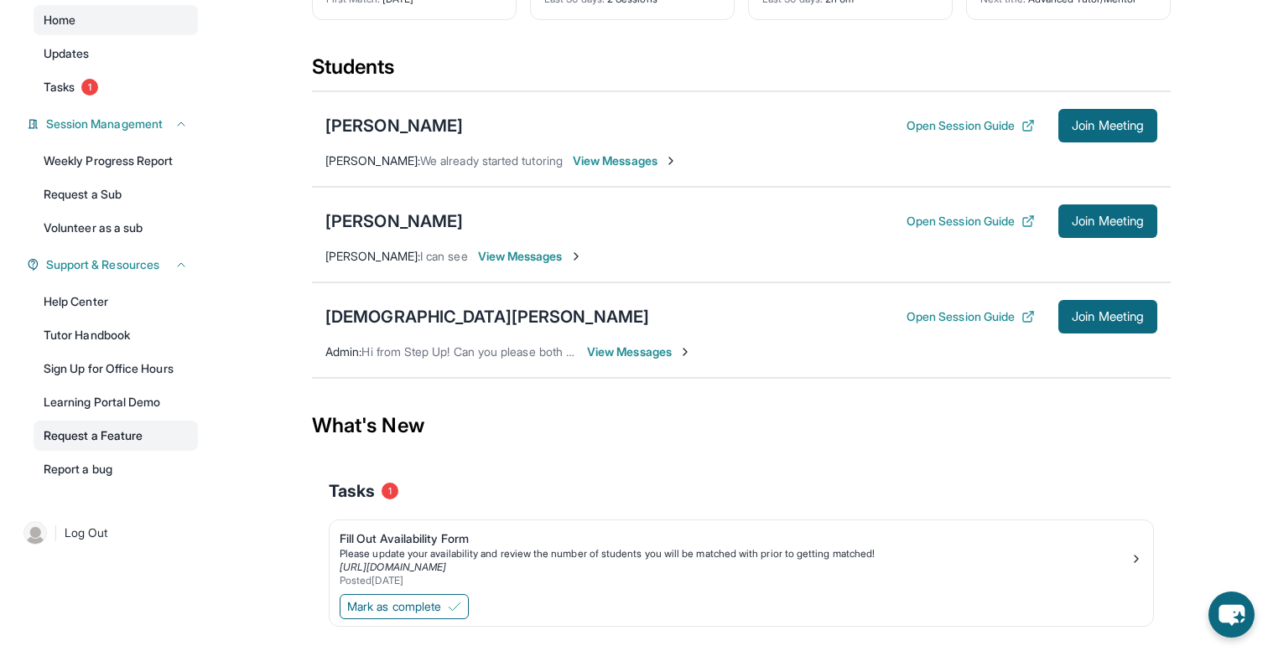
scroll to position [116, 0]
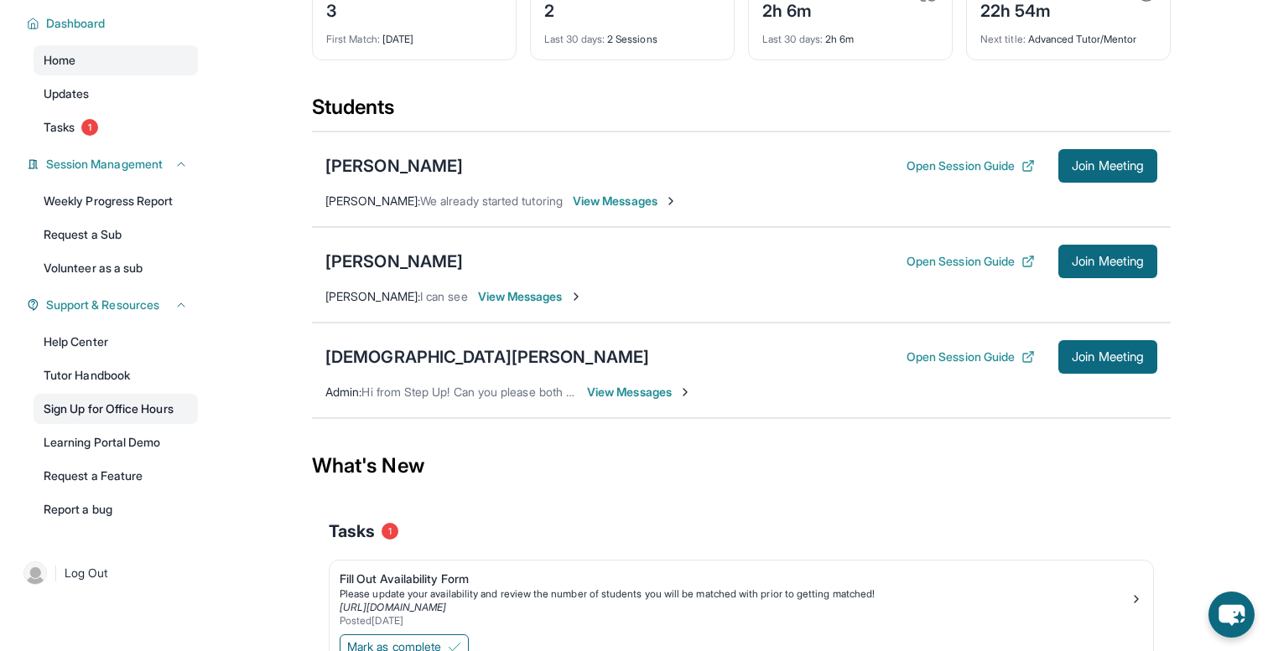
click at [97, 407] on link "Sign Up for Office Hours" at bounding box center [116, 409] width 164 height 30
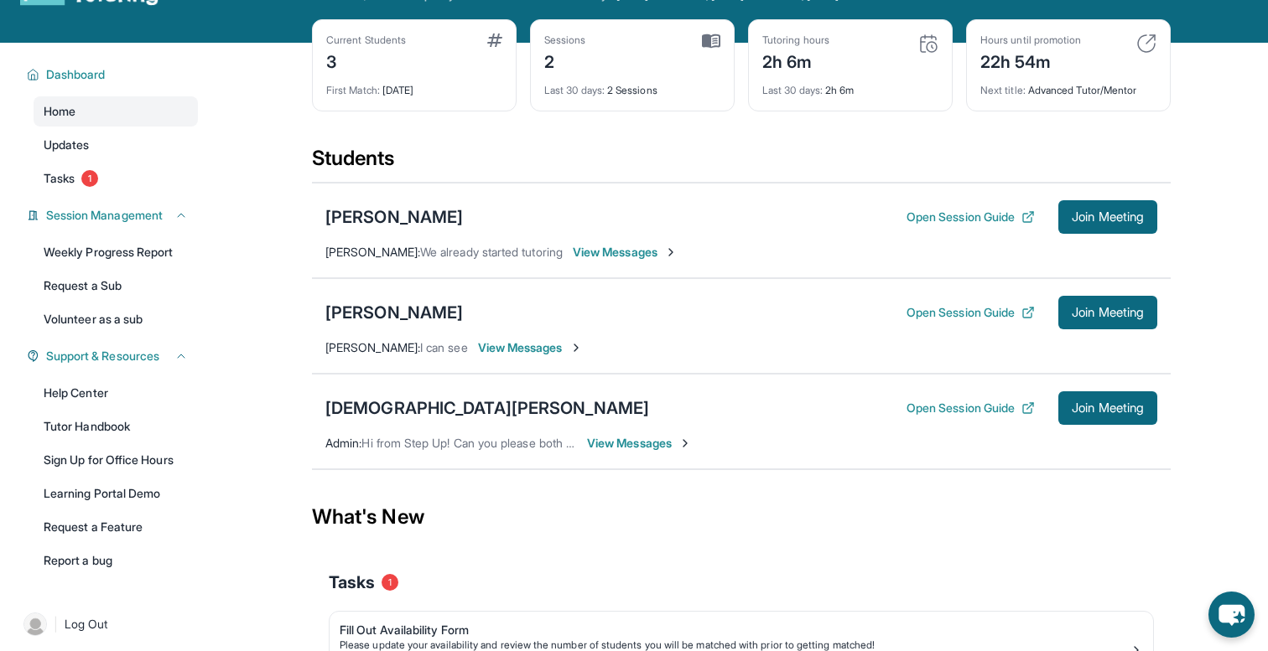
scroll to position [65, 0]
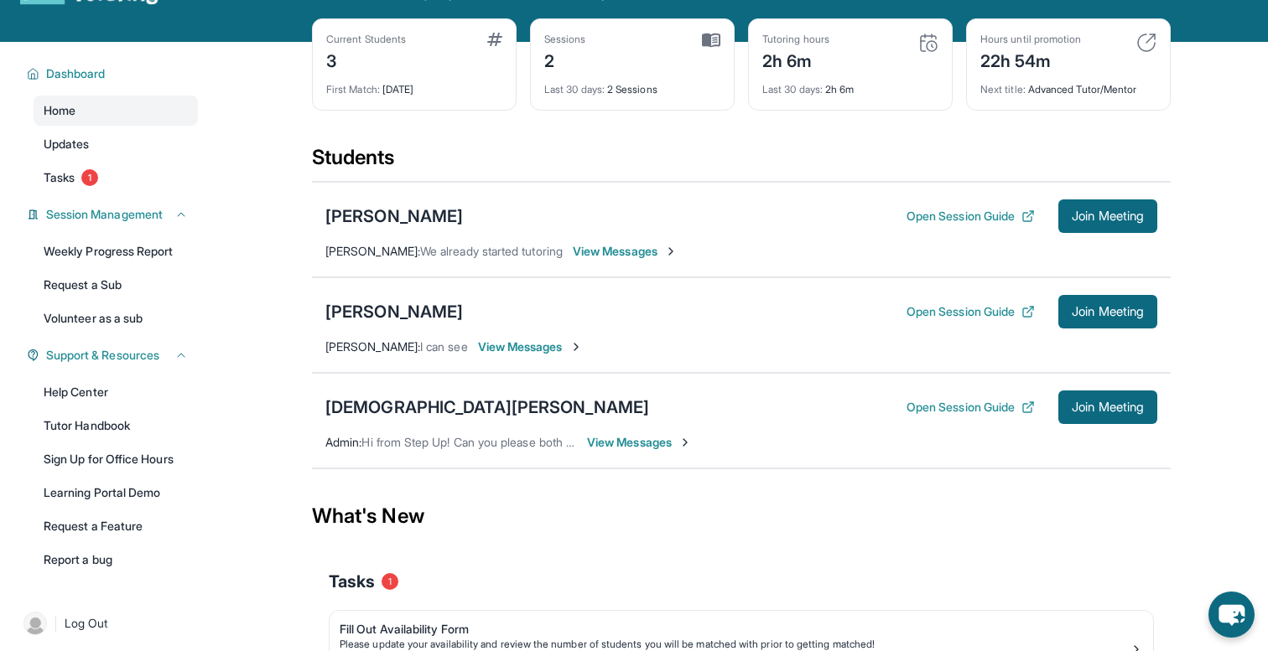
click at [615, 446] on span "View Messages" at bounding box center [639, 442] width 105 height 17
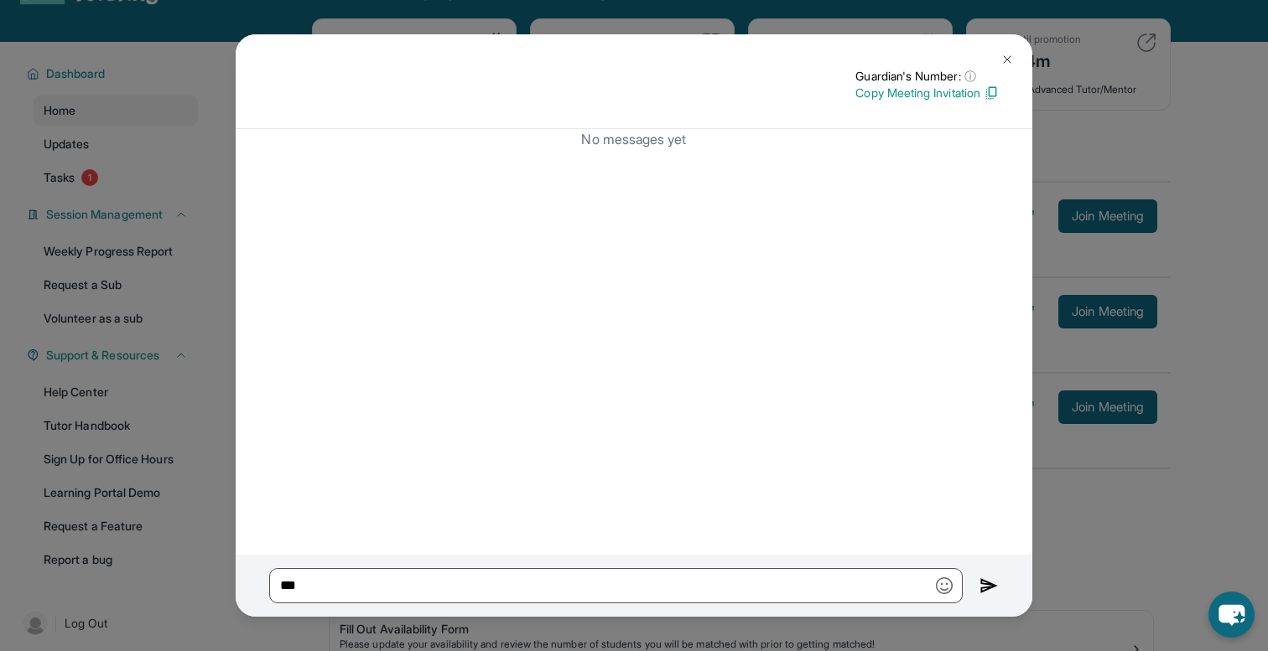
click at [1005, 60] on img at bounding box center [1006, 59] width 13 height 13
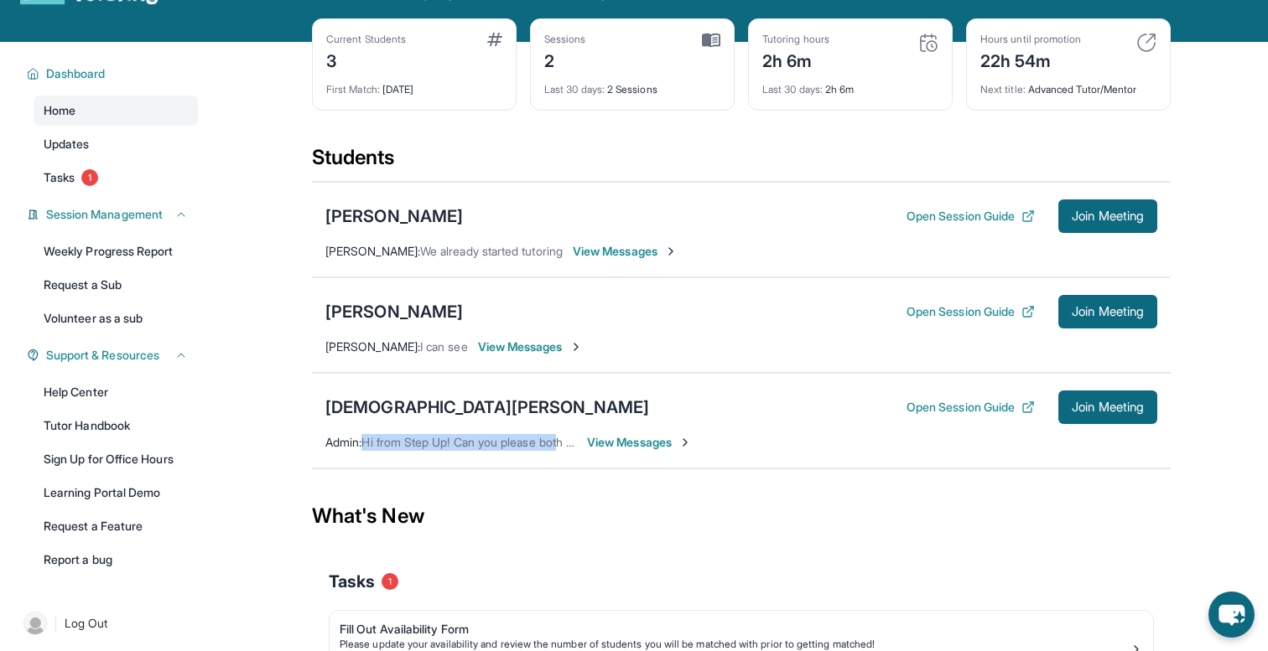
drag, startPoint x: 368, startPoint y: 445, endPoint x: 572, endPoint y: 440, distance: 203.8
click at [572, 440] on span "Hi from Step Up! Can you please both confirm that you can see this message? We’…" at bounding box center [933, 442] width 1144 height 14
click at [454, 369] on div "Ara Galstyan Open Session Guide Join Meeting Derenik Galstyan : I can see View …" at bounding box center [741, 326] width 859 height 96
drag, startPoint x: 428, startPoint y: 347, endPoint x: 459, endPoint y: 350, distance: 31.2
click at [459, 350] on span "I can see" at bounding box center [444, 347] width 48 height 14
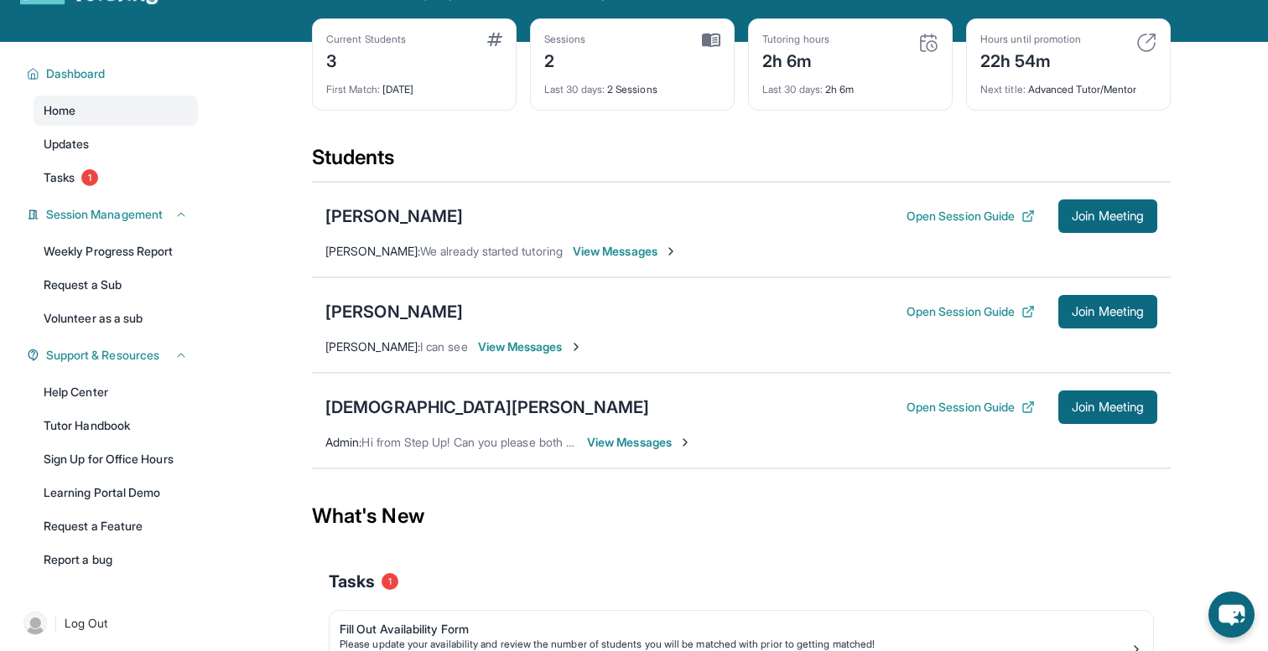
click at [558, 350] on span "View Messages" at bounding box center [530, 347] width 105 height 17
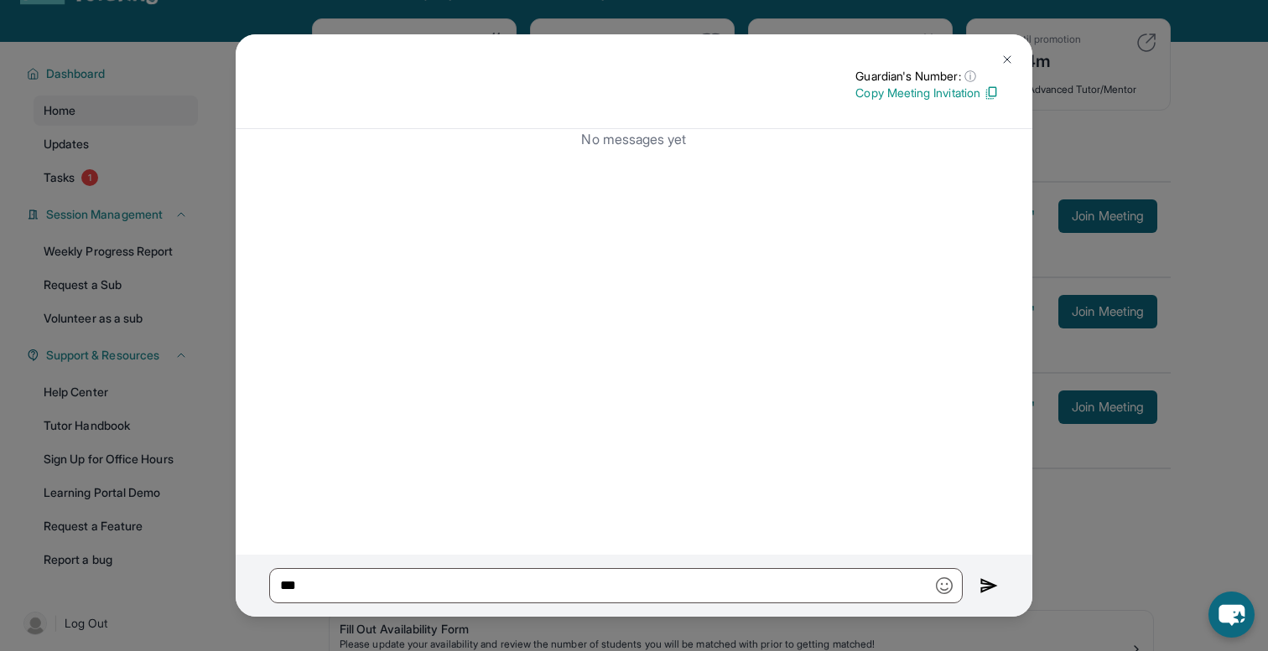
scroll to position [0, 0]
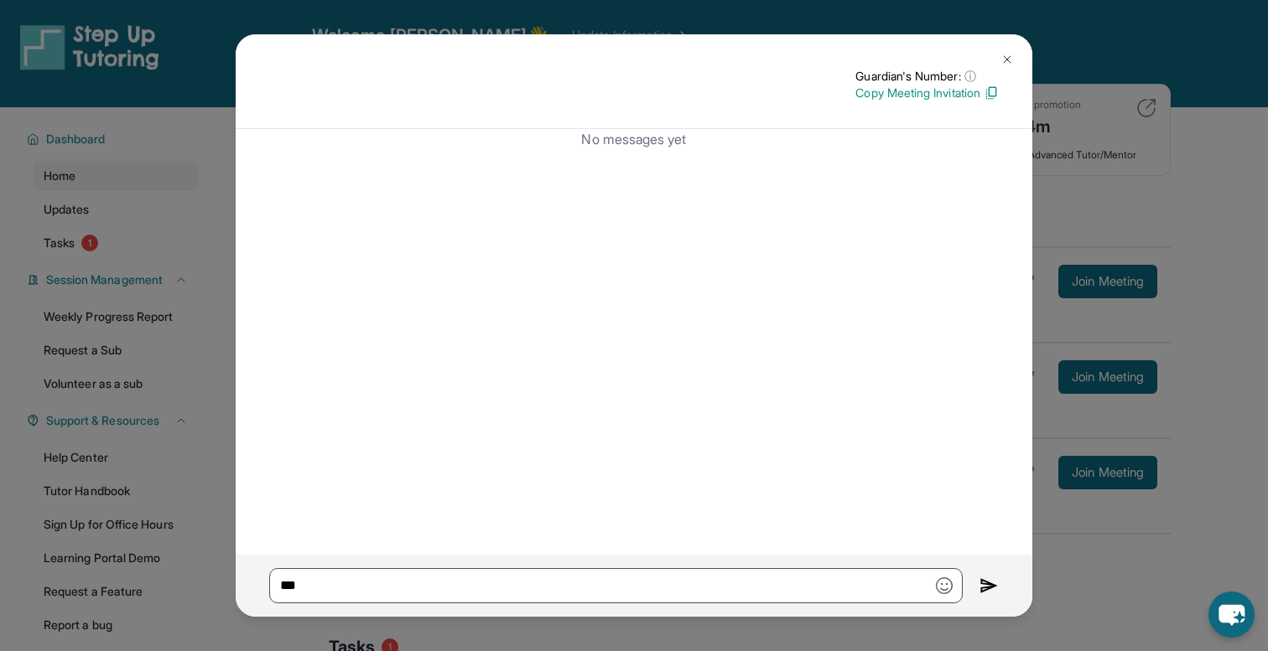
click at [1012, 61] on img at bounding box center [1006, 59] width 13 height 13
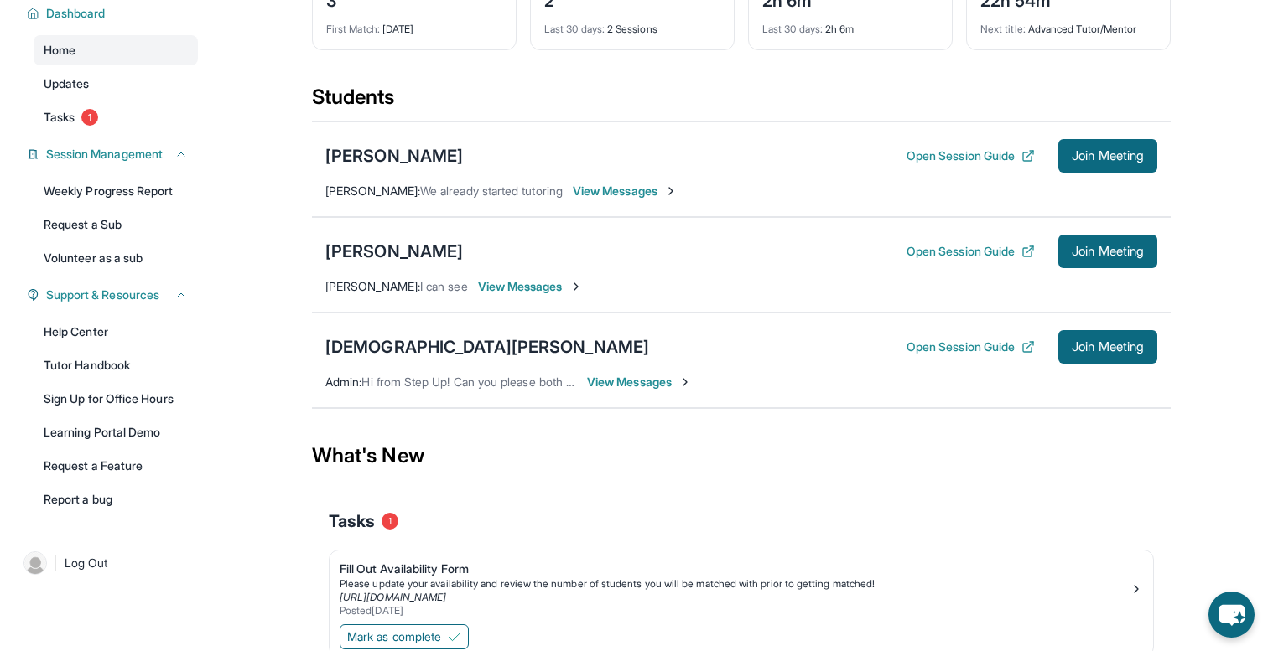
scroll to position [195, 0]
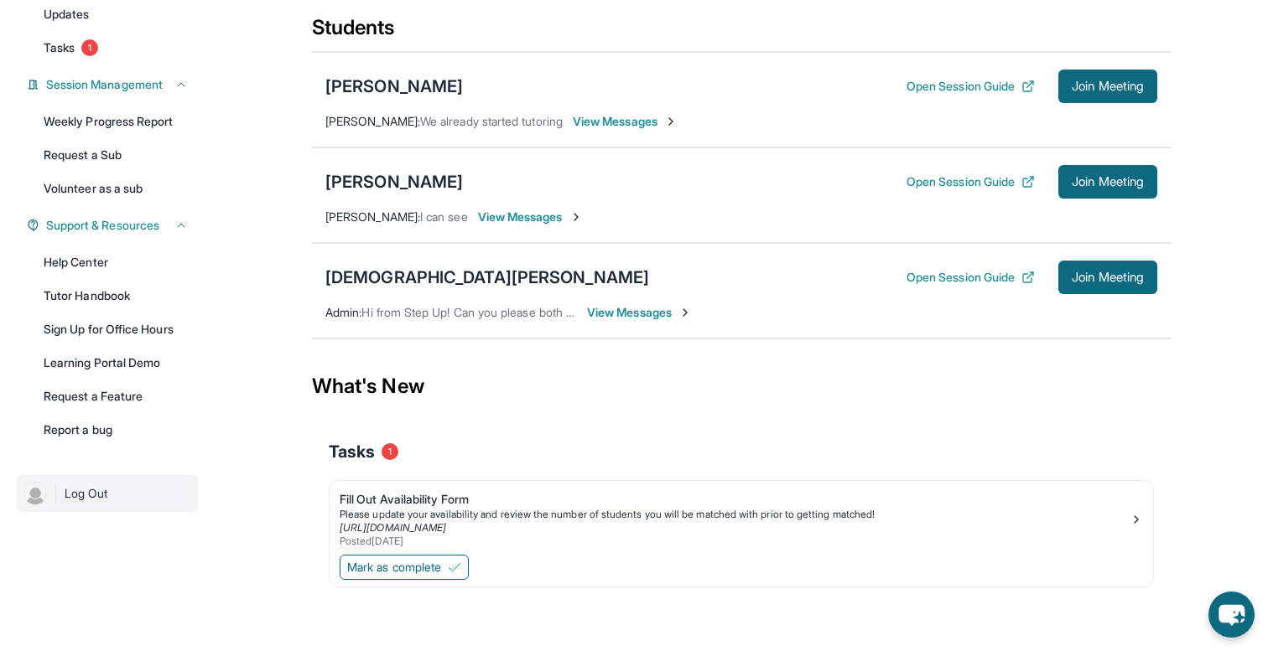
click at [34, 494] on img at bounding box center [34, 493] width 23 height 23
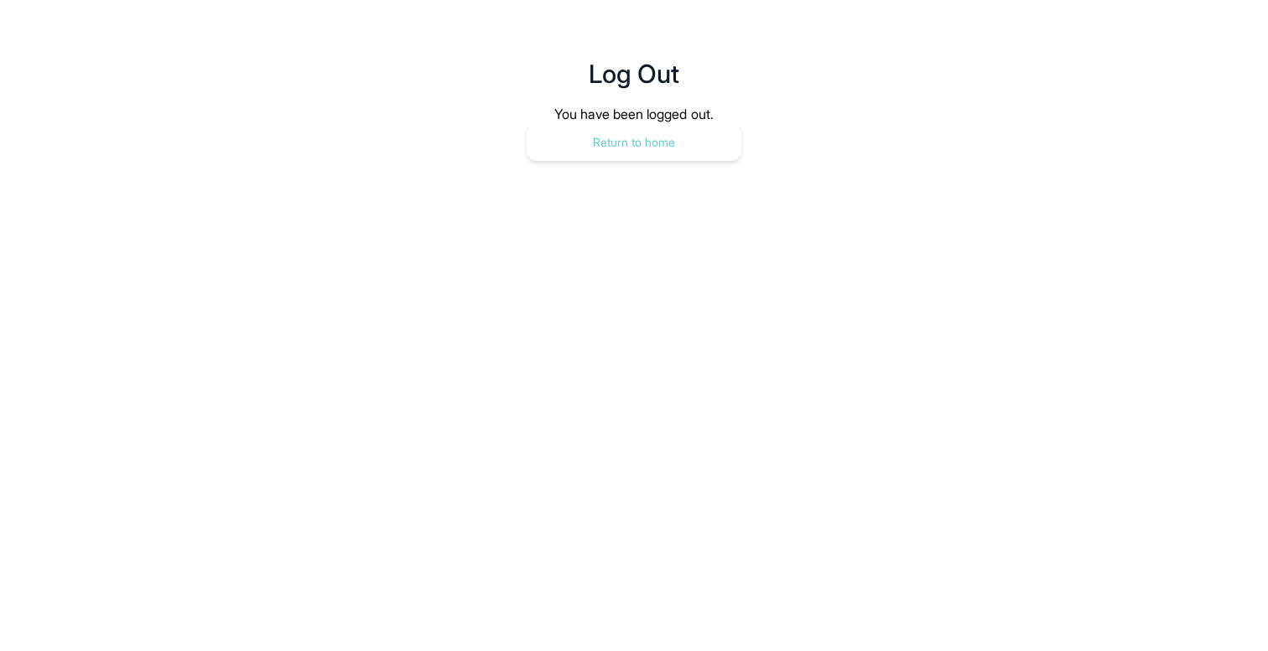
click at [555, 129] on button "Return to home" at bounding box center [634, 142] width 215 height 37
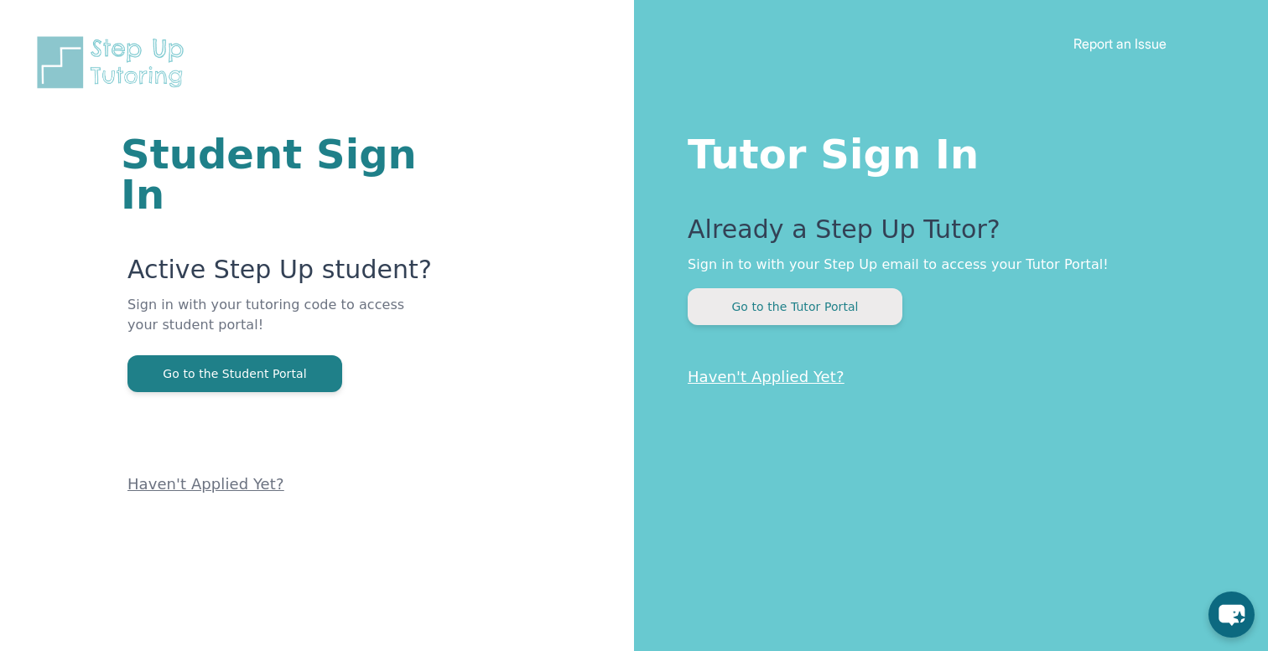
click at [719, 299] on button "Go to the Tutor Portal" at bounding box center [795, 306] width 215 height 37
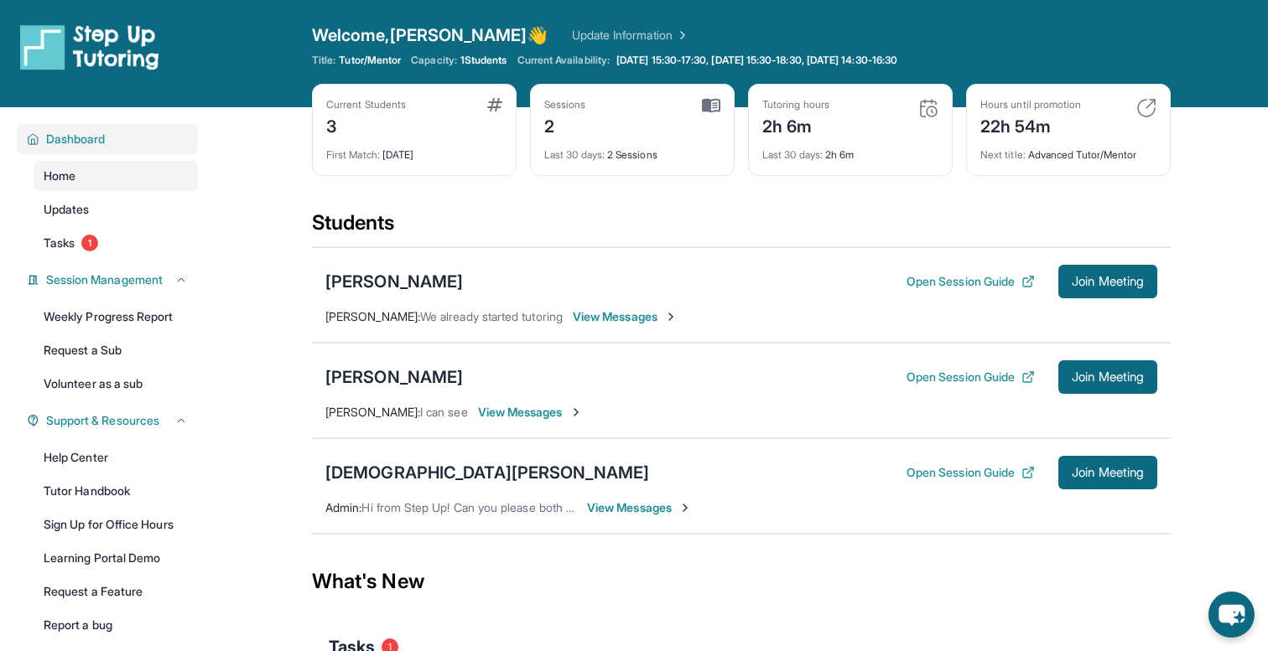
click at [55, 136] on span "Dashboard" at bounding box center [76, 139] width 60 height 17
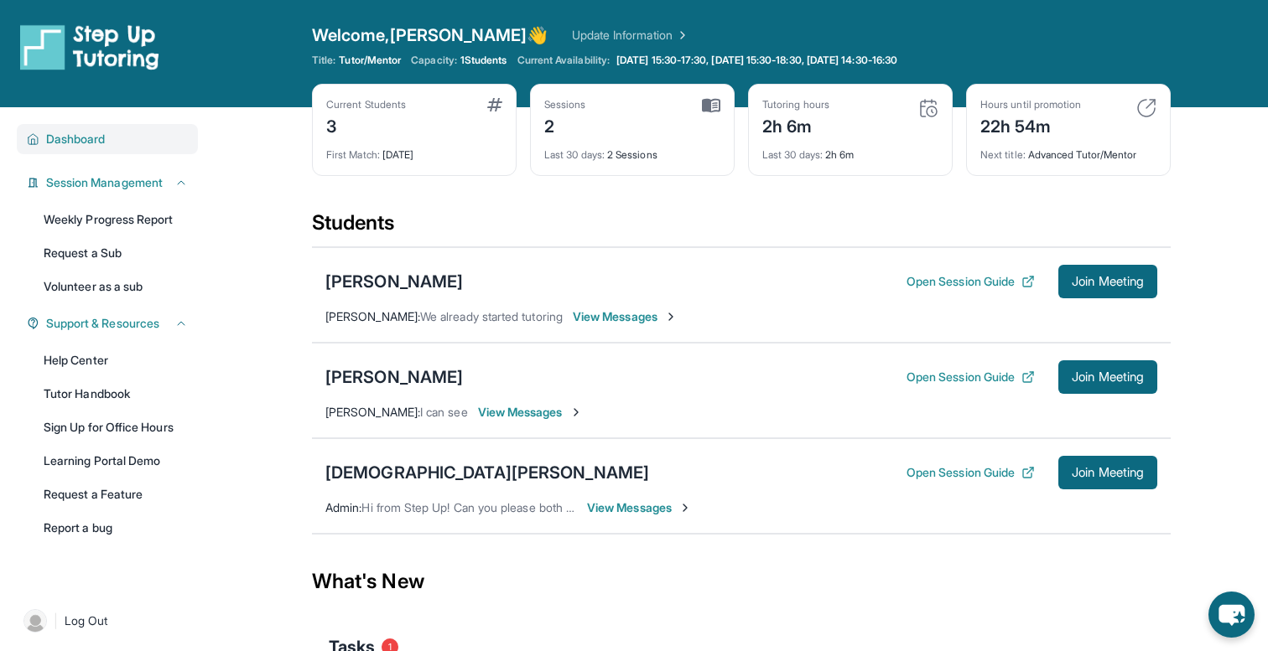
click at [64, 138] on span "Dashboard" at bounding box center [76, 139] width 60 height 17
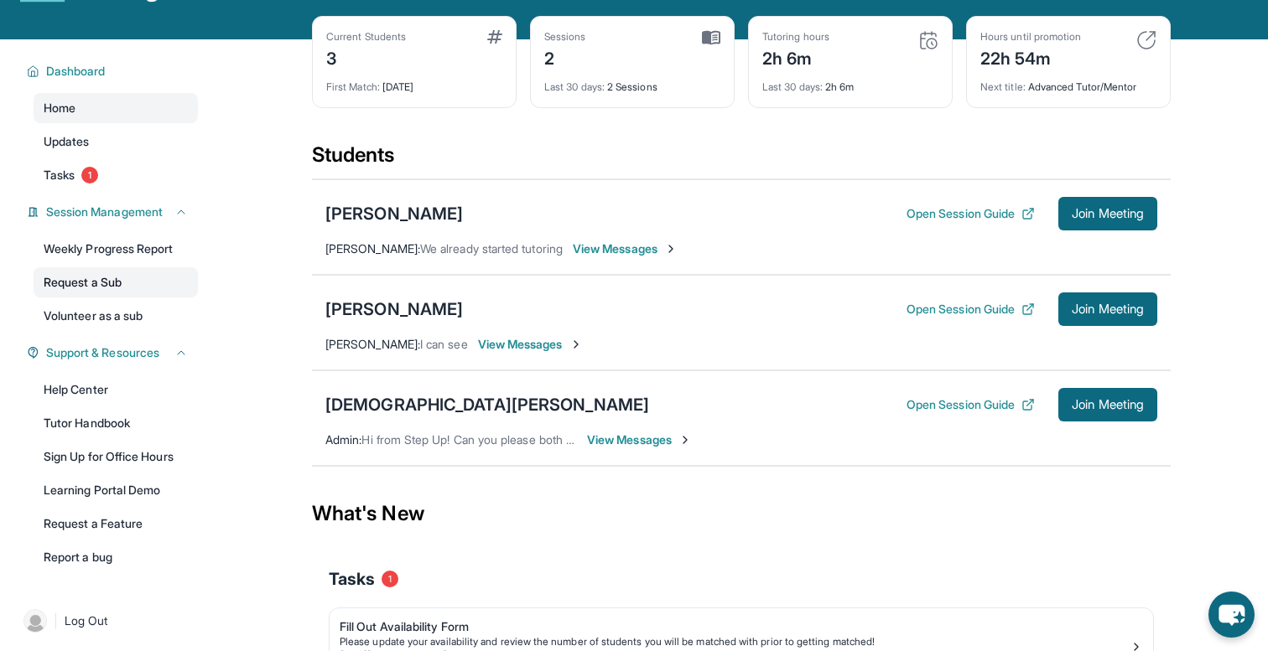
scroll to position [75, 0]
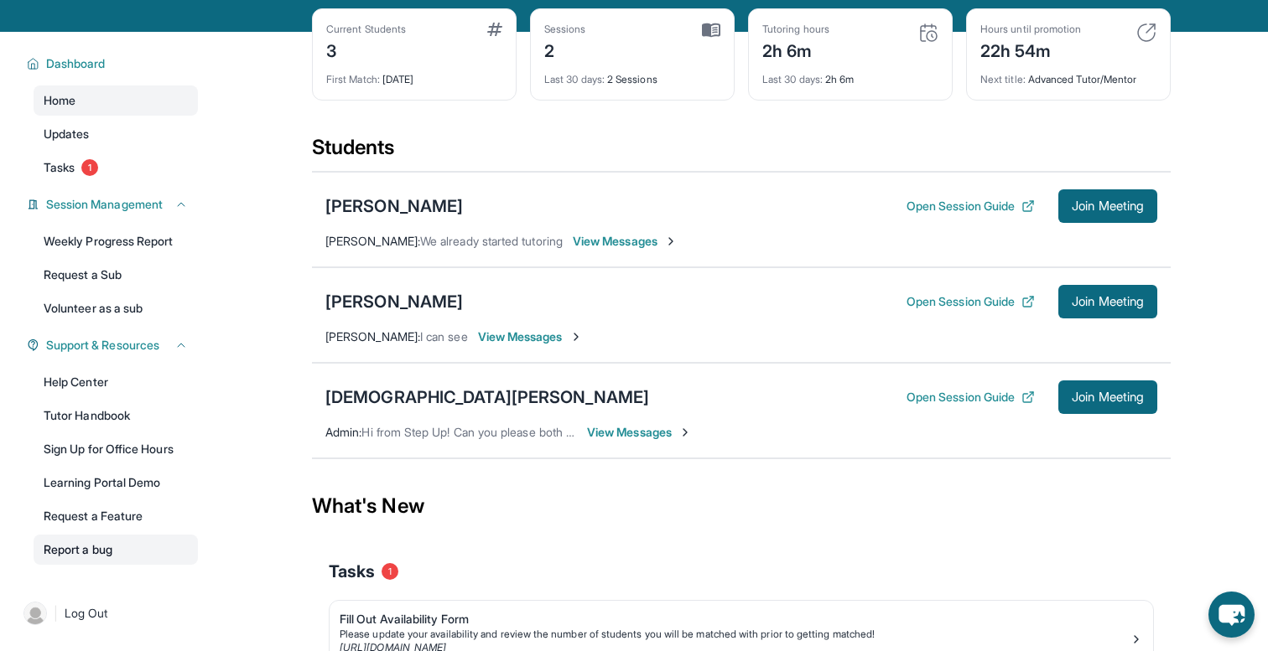
click at [75, 537] on link "Report a bug" at bounding box center [116, 550] width 164 height 30
click at [63, 373] on link "Help Center" at bounding box center [116, 382] width 164 height 30
drag, startPoint x: 317, startPoint y: 330, endPoint x: 324, endPoint y: 319, distance: 14.0
click at [324, 319] on div "Ara Galstyan Open Session Guide Join Meeting Derenik Galstyan : I can see View …" at bounding box center [741, 315] width 859 height 96
drag, startPoint x: 313, startPoint y: 298, endPoint x: 482, endPoint y: 299, distance: 169.4
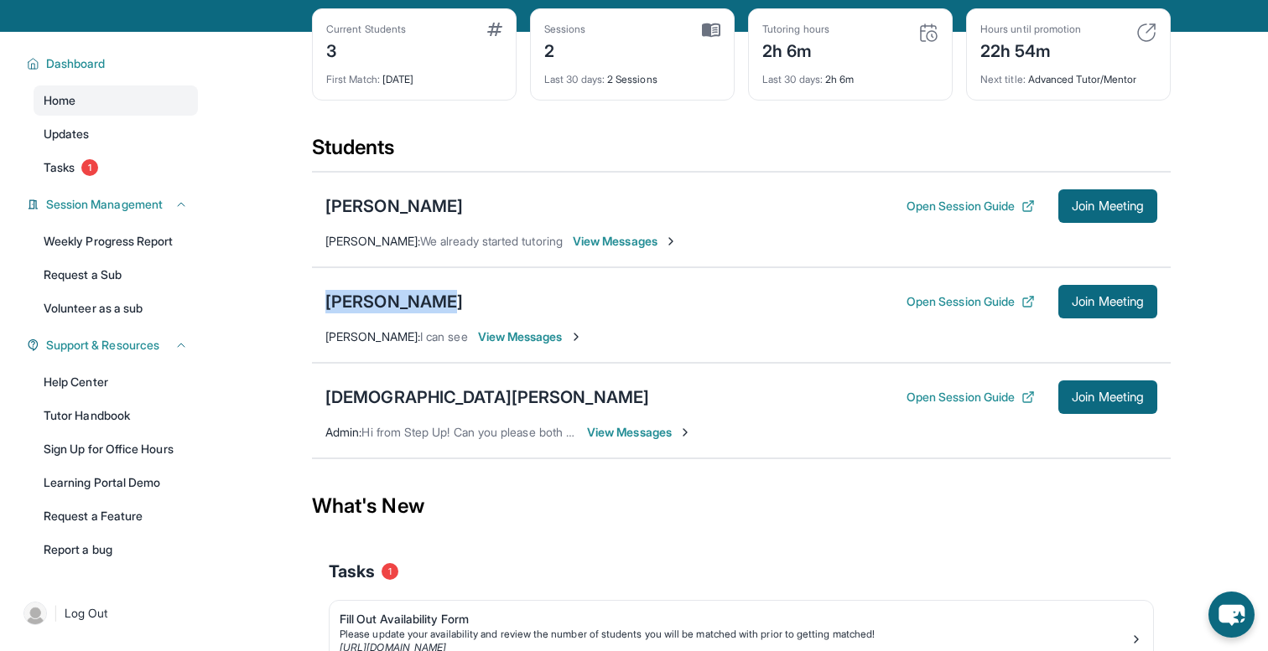
click at [482, 299] on div "Ara Galstyan Open Session Guide Join Meeting Derenik Galstyan : I can see View …" at bounding box center [741, 315] width 859 height 96
copy div "Ara Galstyan"
drag, startPoint x: 422, startPoint y: 394, endPoint x: 257, endPoint y: 394, distance: 165.2
click at [257, 394] on main "Current Students 3 First Match : 8 days ago Sessions 2 Last 30 days : 2 Session…" at bounding box center [741, 402] width 1053 height 740
copy div "Zeus Uche"
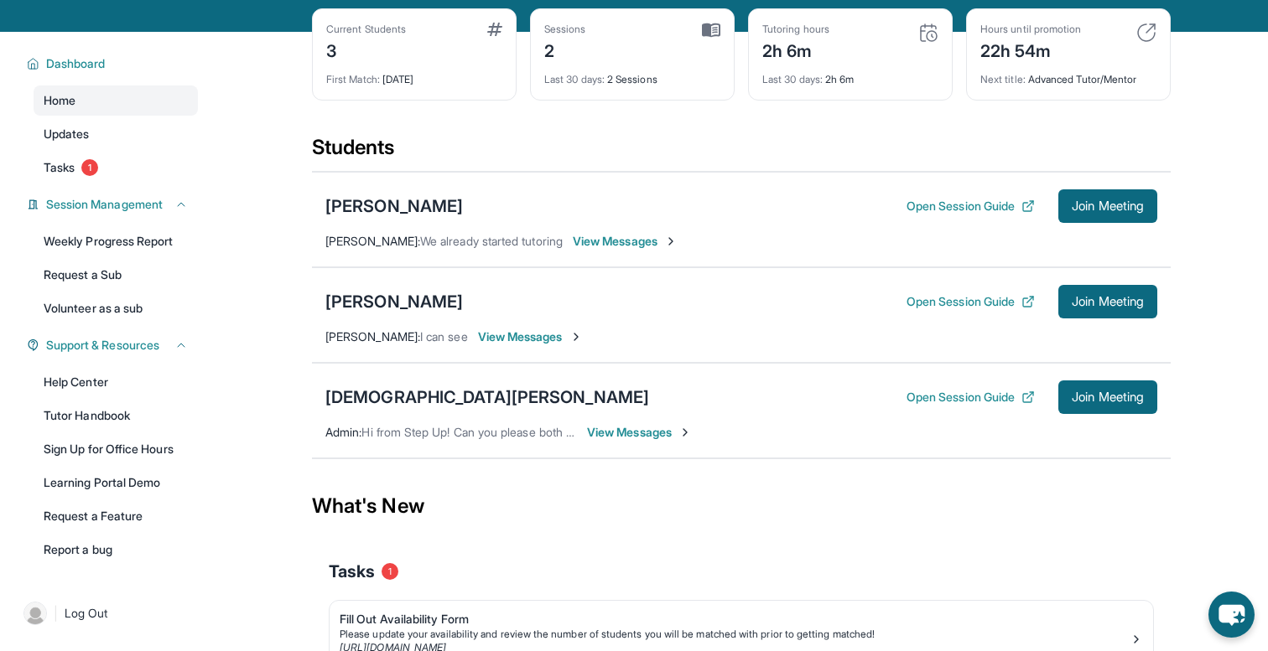
click at [905, 145] on div "Students" at bounding box center [741, 152] width 859 height 37
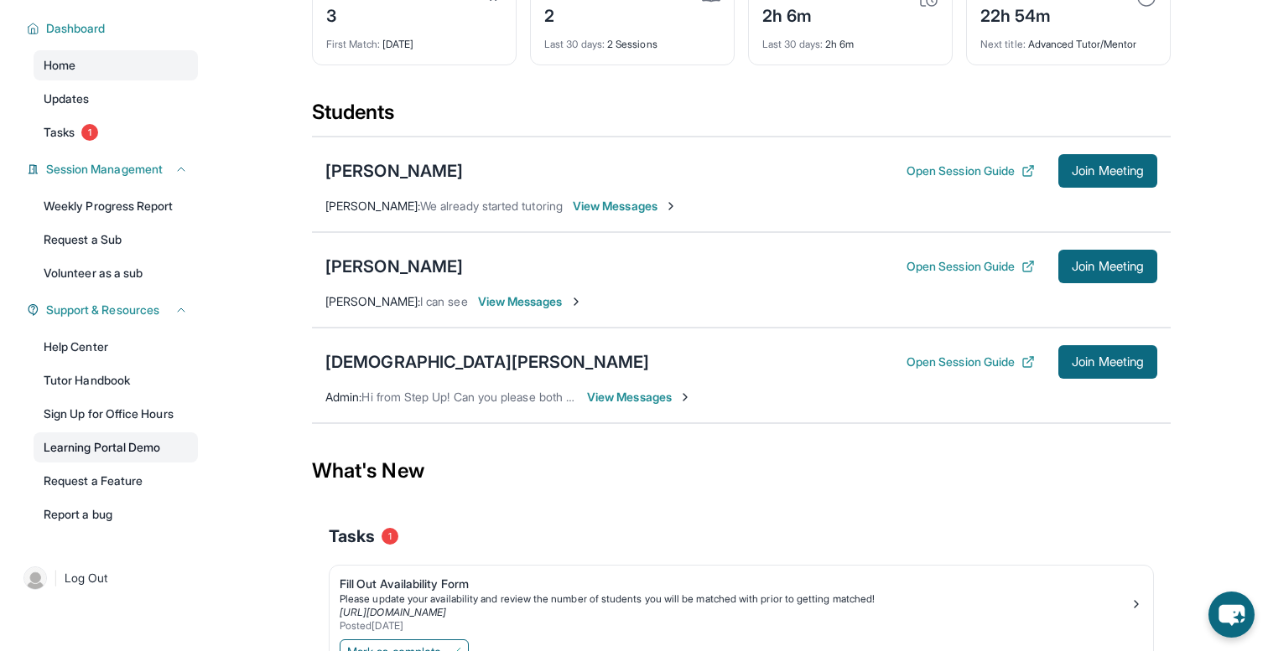
scroll to position [102, 0]
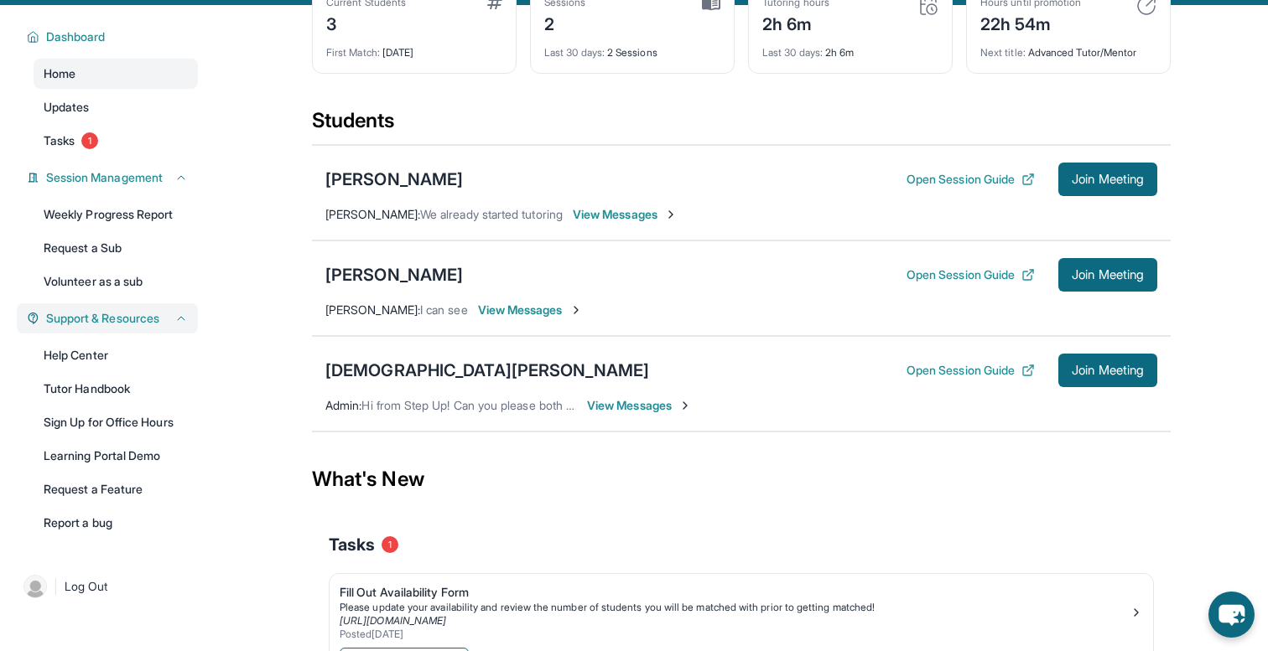
click at [127, 322] on span "Support & Resources" at bounding box center [102, 318] width 113 height 17
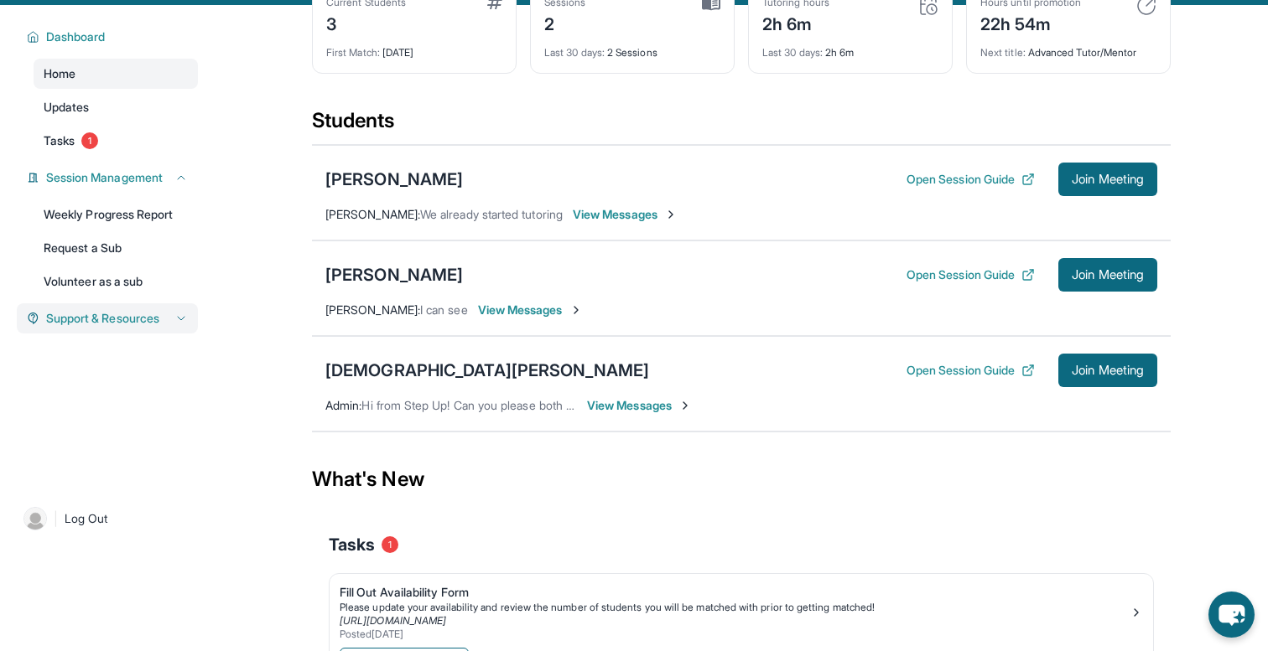
click at [127, 322] on span "Support & Resources" at bounding box center [102, 318] width 113 height 17
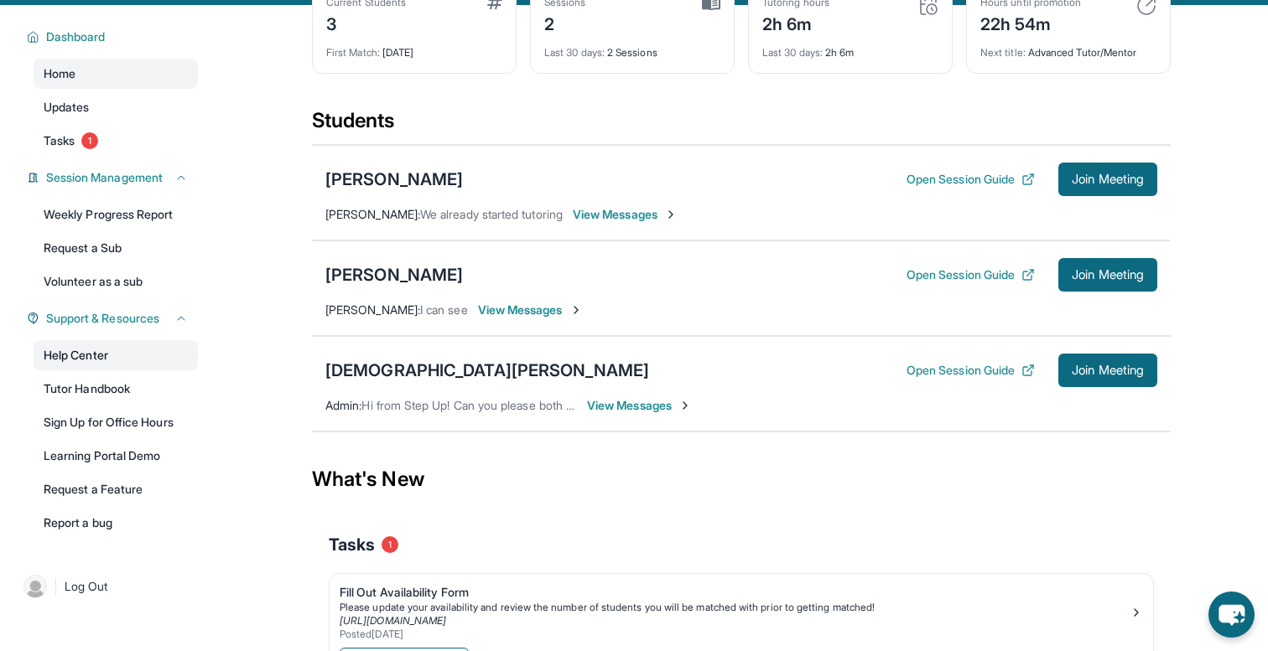
click at [110, 364] on link "Help Center" at bounding box center [116, 355] width 164 height 30
click at [94, 427] on link "Sign Up for Office Hours" at bounding box center [116, 422] width 164 height 30
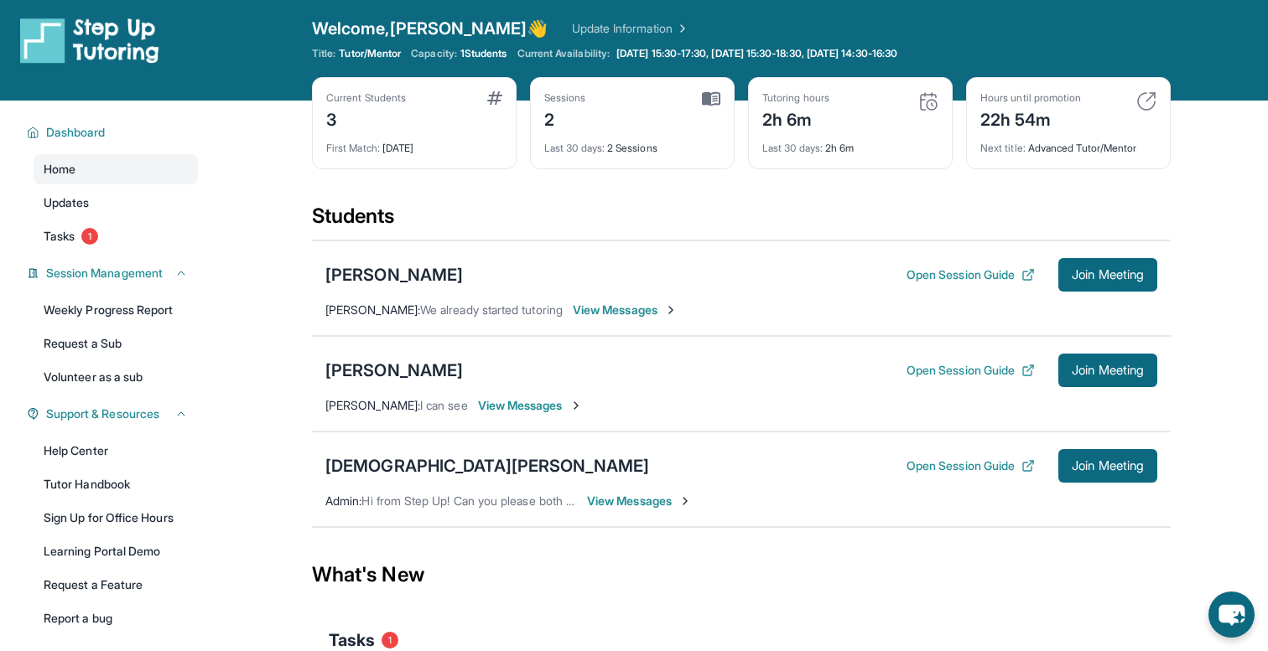
scroll to position [0, 0]
